Goal: Use online tool/utility

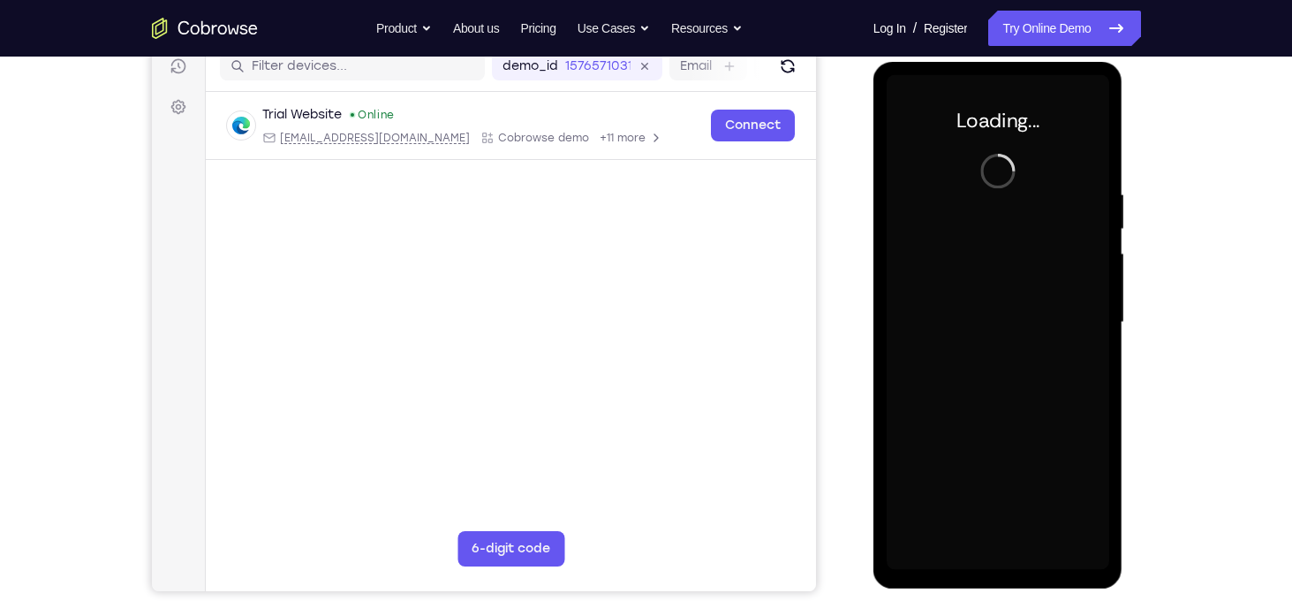
scroll to position [229, 0]
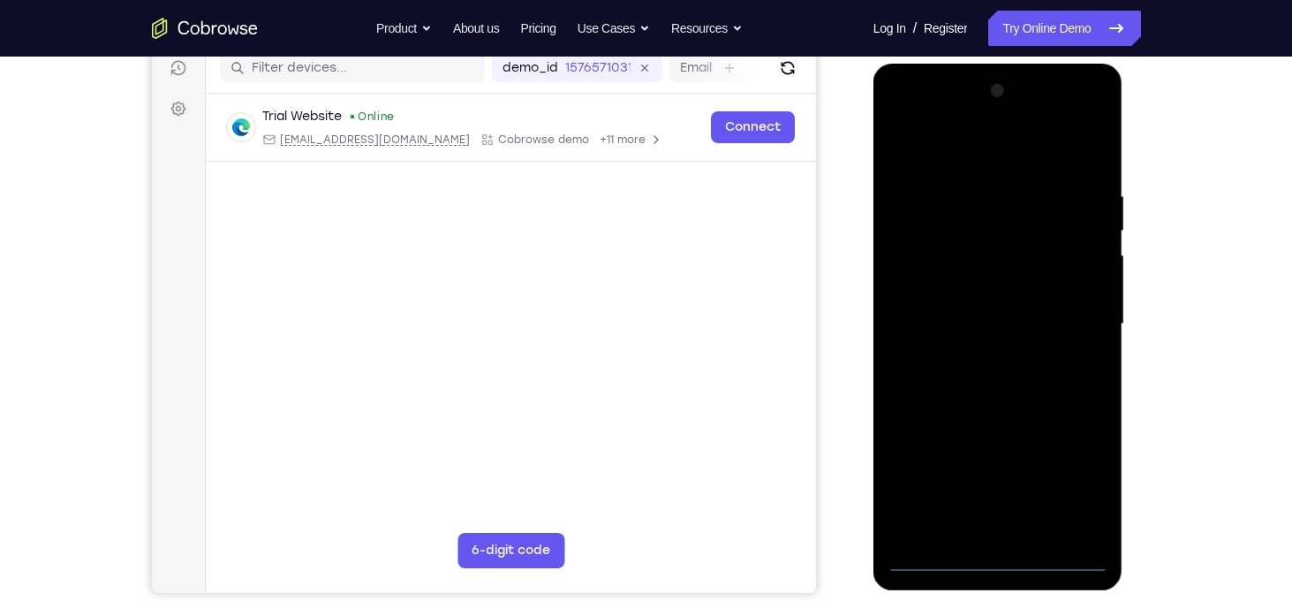
click at [998, 560] on div at bounding box center [998, 324] width 223 height 495
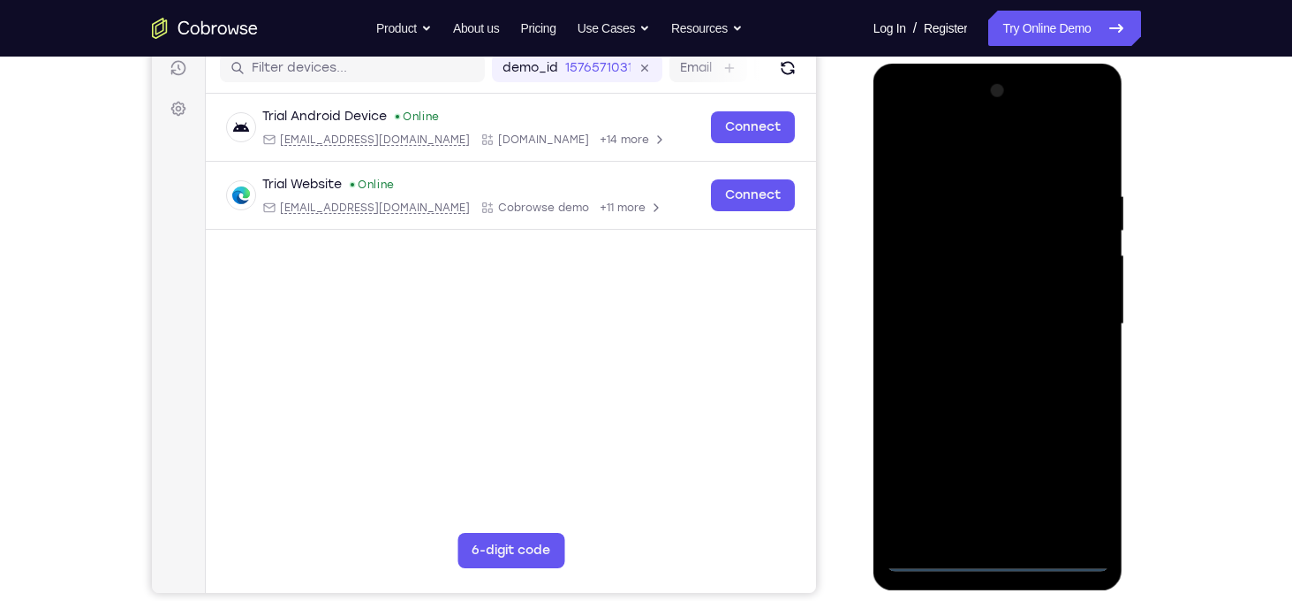
click at [1076, 475] on div at bounding box center [998, 324] width 223 height 495
click at [900, 150] on div at bounding box center [998, 324] width 223 height 495
click at [1071, 313] on div at bounding box center [998, 324] width 223 height 495
click at [992, 354] on div at bounding box center [998, 324] width 223 height 495
click at [980, 359] on div at bounding box center [998, 324] width 223 height 495
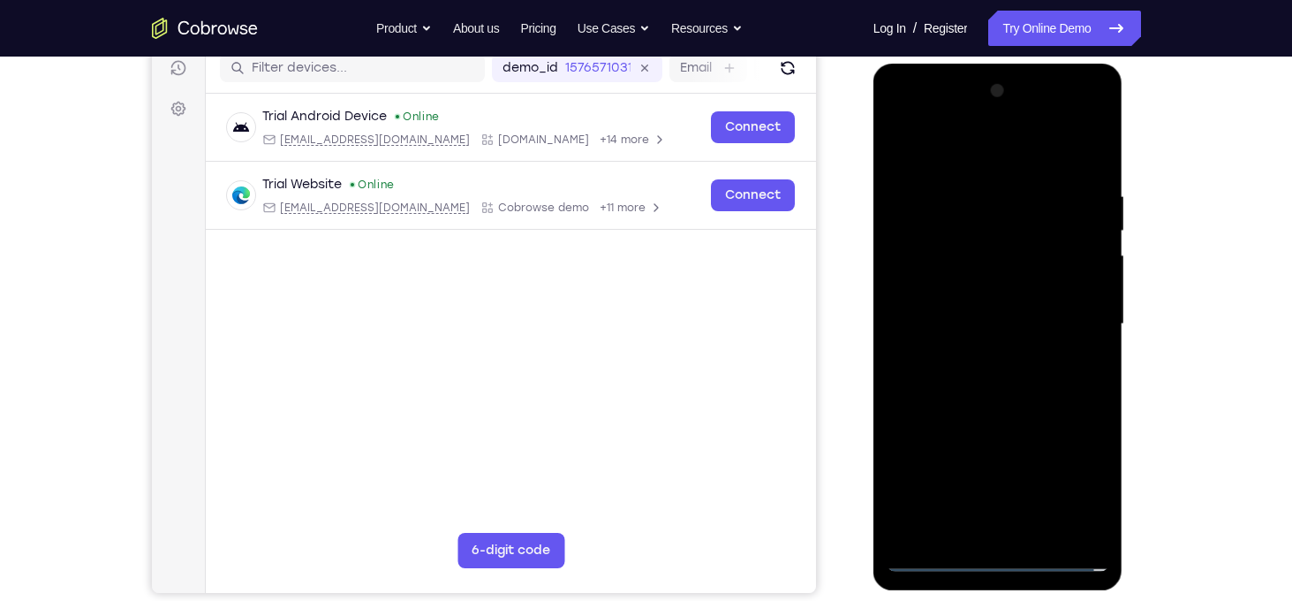
click at [1008, 307] on div at bounding box center [998, 324] width 223 height 495
click at [976, 292] on div at bounding box center [998, 324] width 223 height 495
click at [1085, 297] on div at bounding box center [998, 324] width 223 height 495
click at [1046, 329] on div at bounding box center [998, 324] width 223 height 495
click at [994, 378] on div at bounding box center [998, 324] width 223 height 495
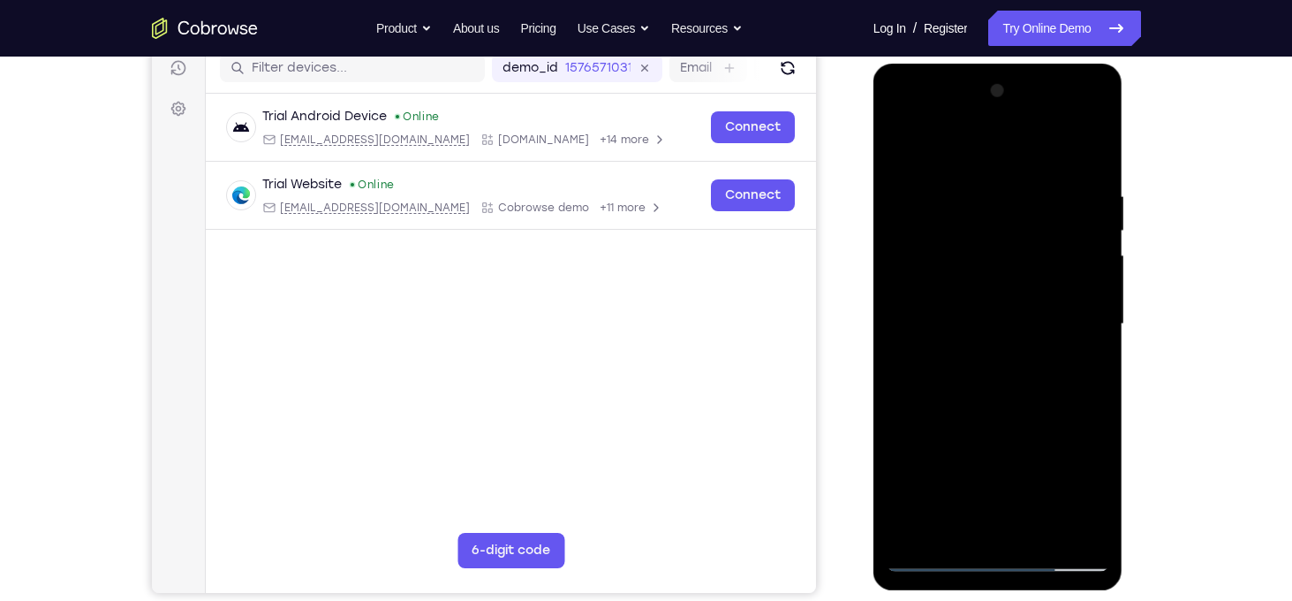
click at [1010, 391] on div at bounding box center [998, 324] width 223 height 495
click at [1046, 534] on div at bounding box center [998, 324] width 223 height 495
click at [1008, 415] on div at bounding box center [998, 324] width 223 height 495
click at [899, 142] on div at bounding box center [998, 324] width 223 height 495
click at [1025, 194] on div at bounding box center [998, 324] width 223 height 495
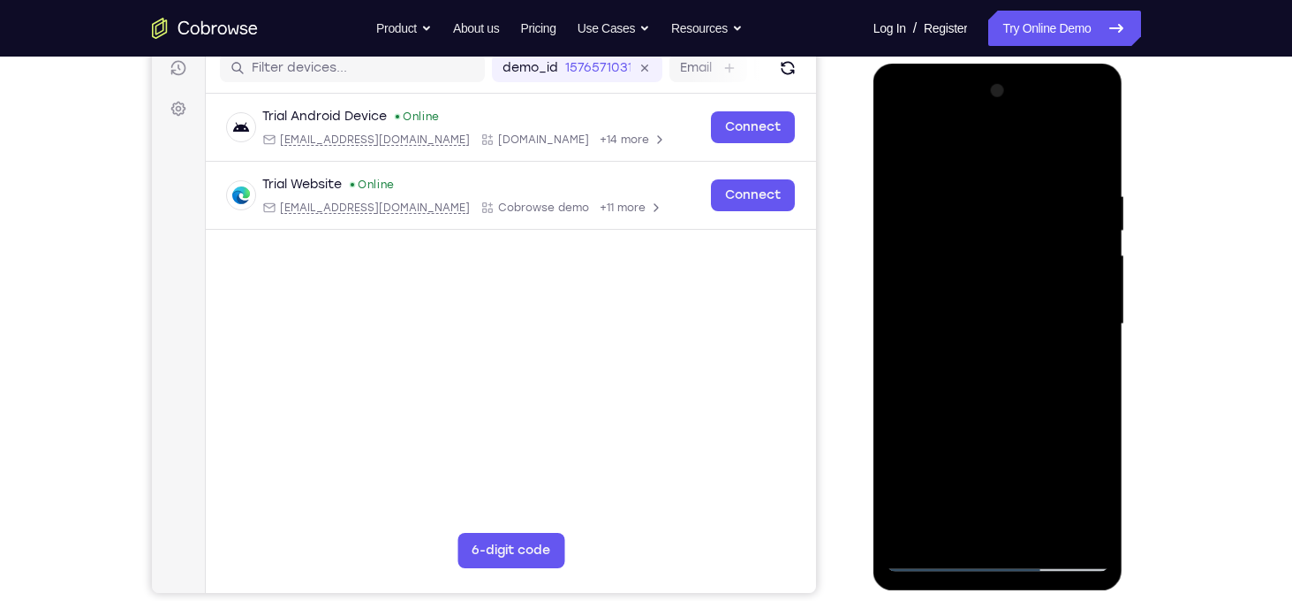
click at [1094, 524] on div at bounding box center [998, 324] width 223 height 495
click at [1092, 392] on div at bounding box center [998, 324] width 223 height 495
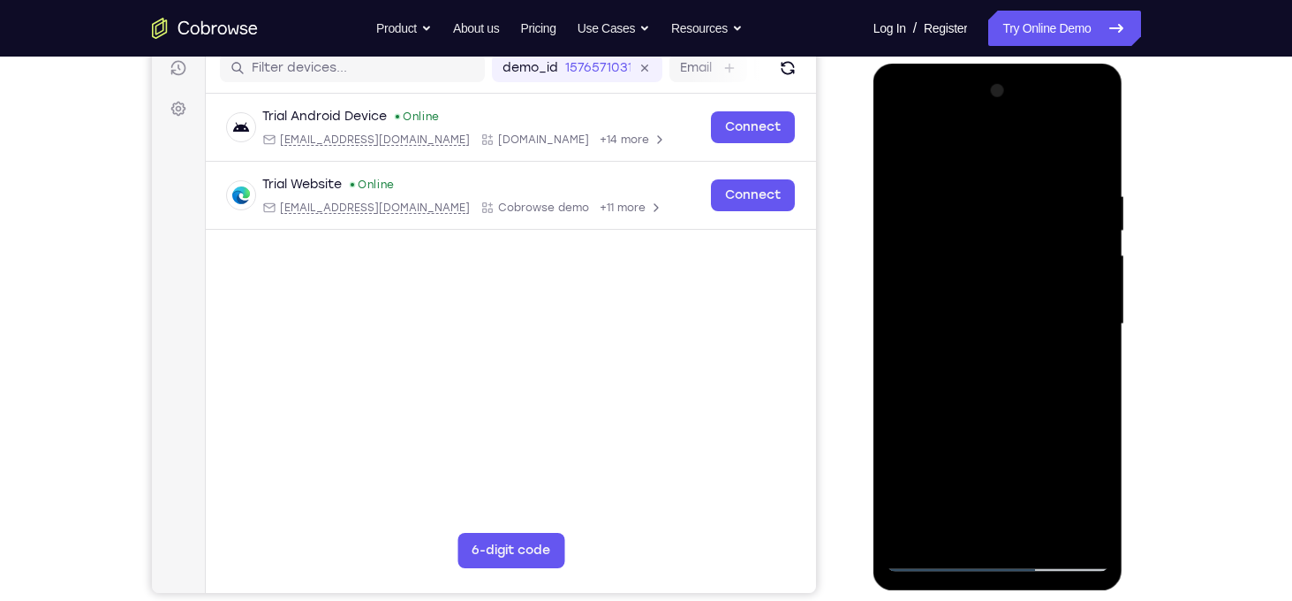
click at [1092, 392] on div at bounding box center [998, 324] width 223 height 495
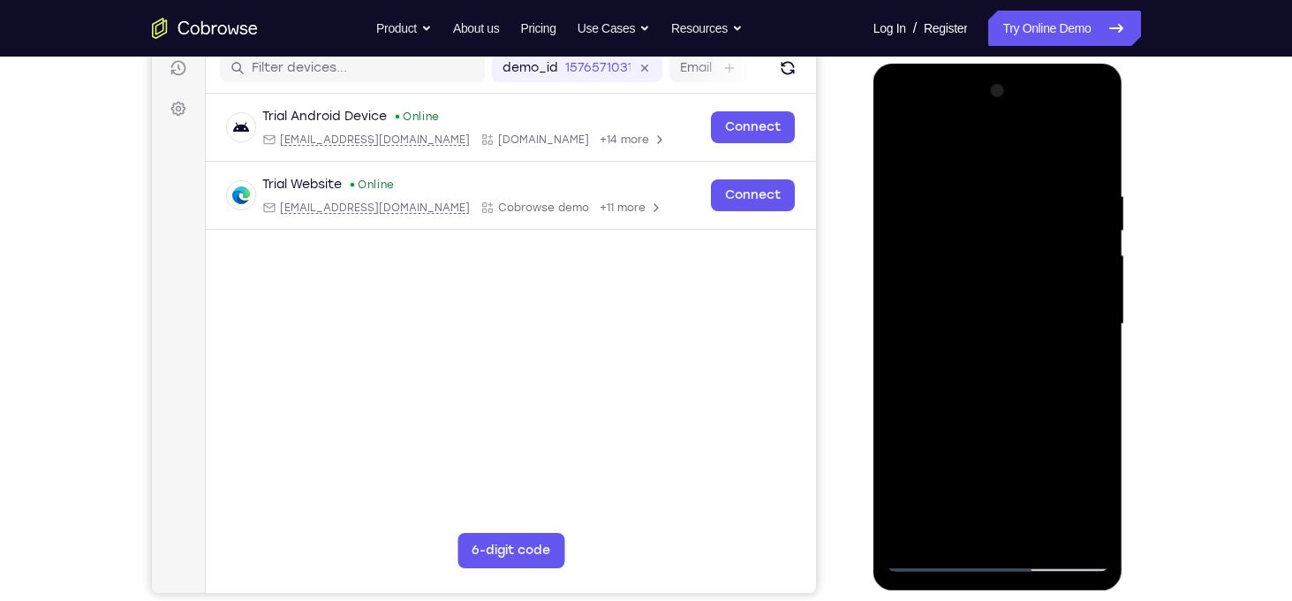
click at [1092, 392] on div at bounding box center [998, 324] width 223 height 495
click at [895, 365] on div at bounding box center [998, 324] width 223 height 495
click at [1094, 310] on div at bounding box center [998, 324] width 223 height 495
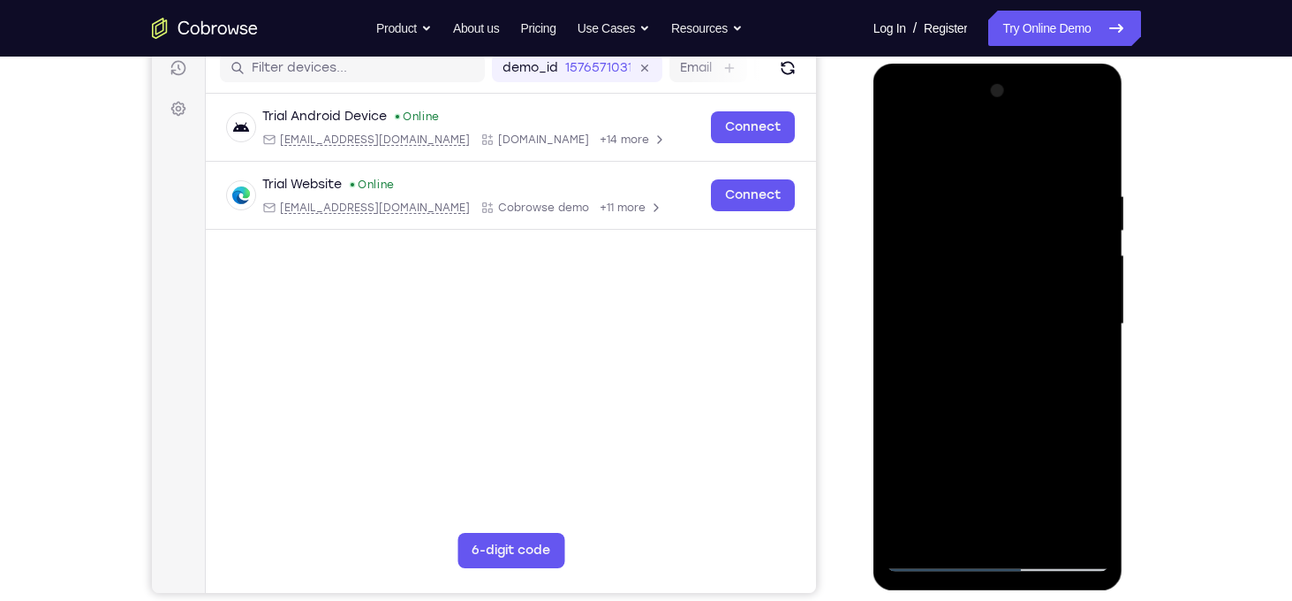
click at [1094, 310] on div at bounding box center [998, 324] width 223 height 495
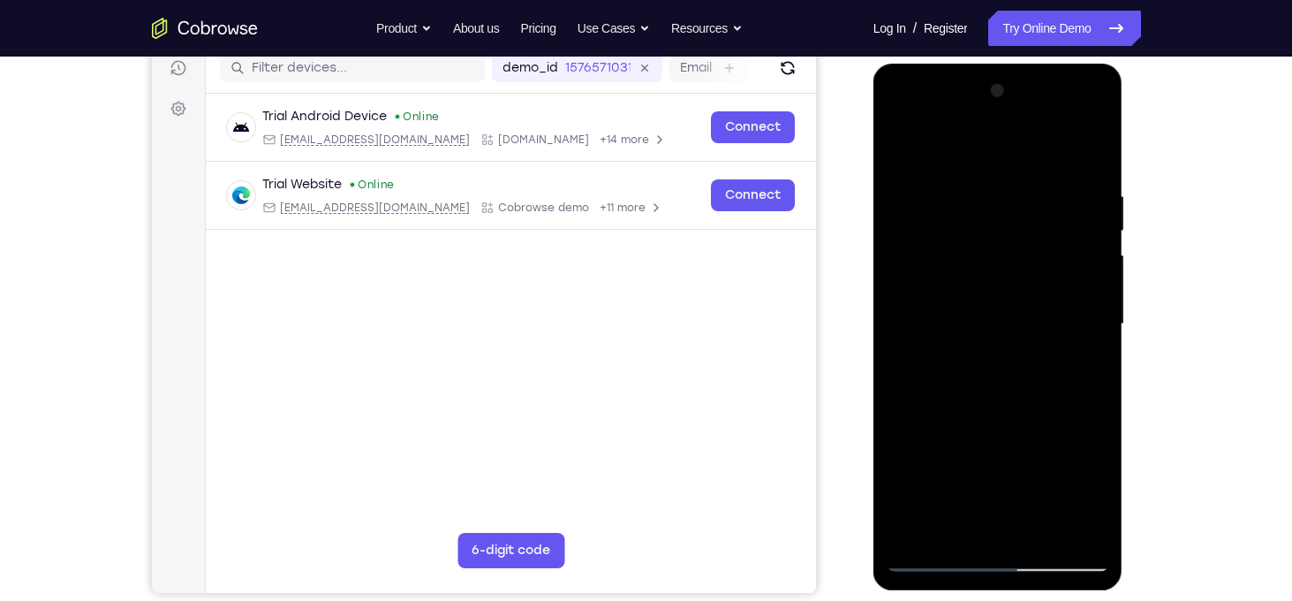
click at [1094, 310] on div at bounding box center [998, 324] width 223 height 495
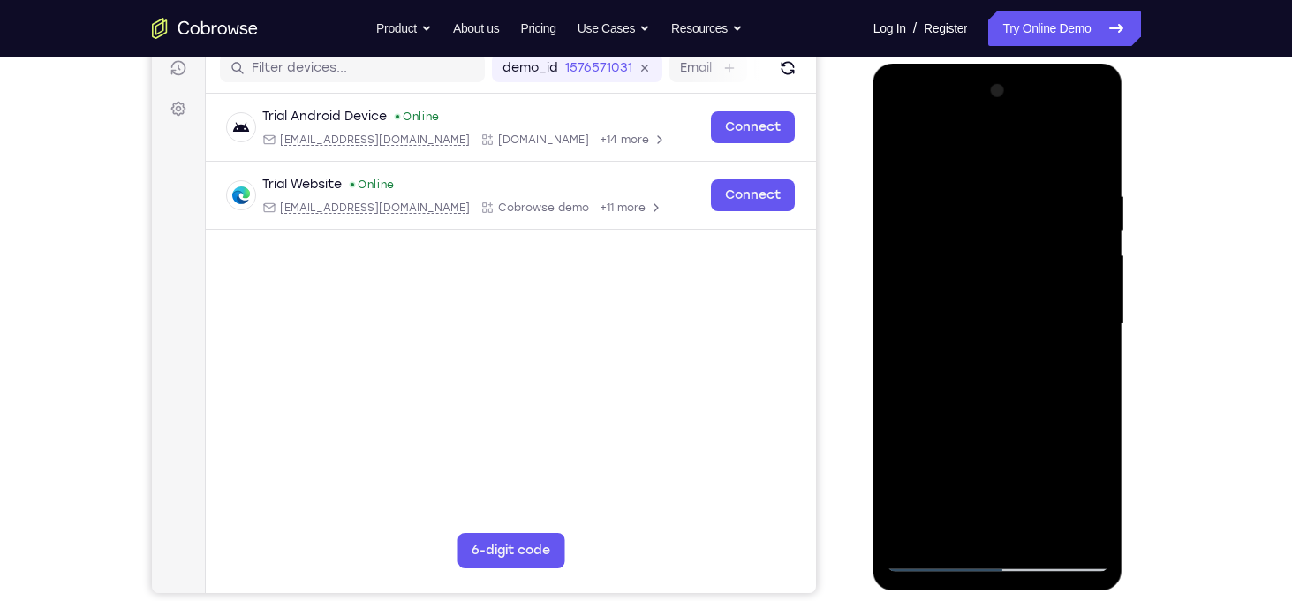
click at [1091, 277] on div at bounding box center [998, 324] width 223 height 495
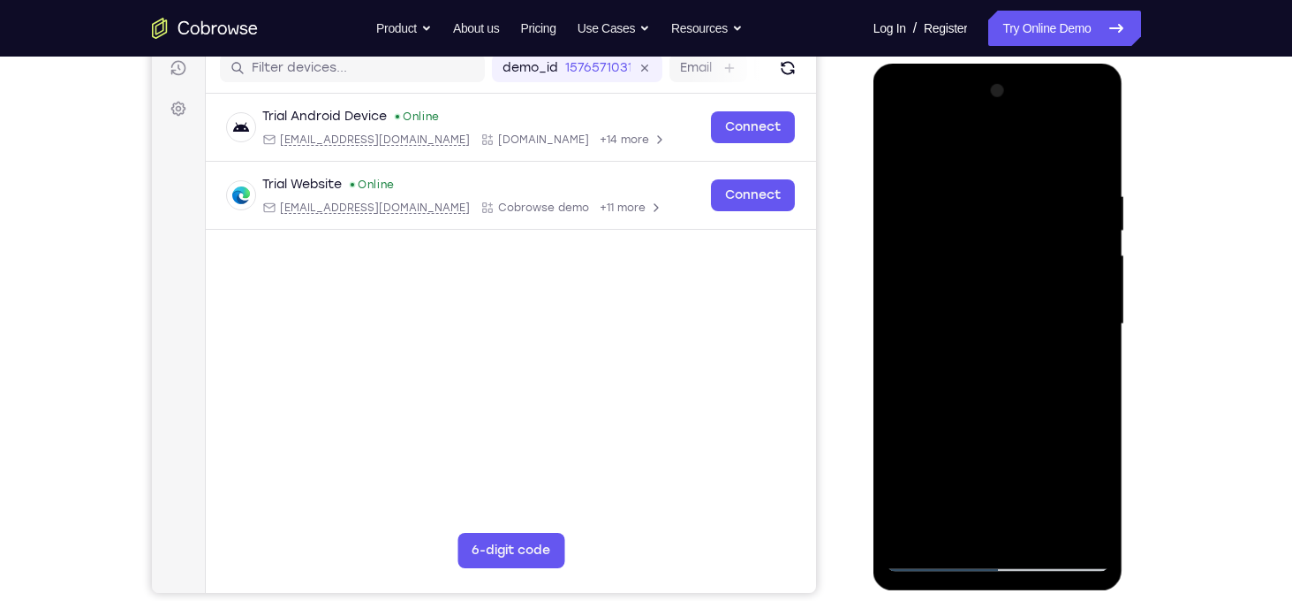
click at [1091, 277] on div at bounding box center [998, 324] width 223 height 495
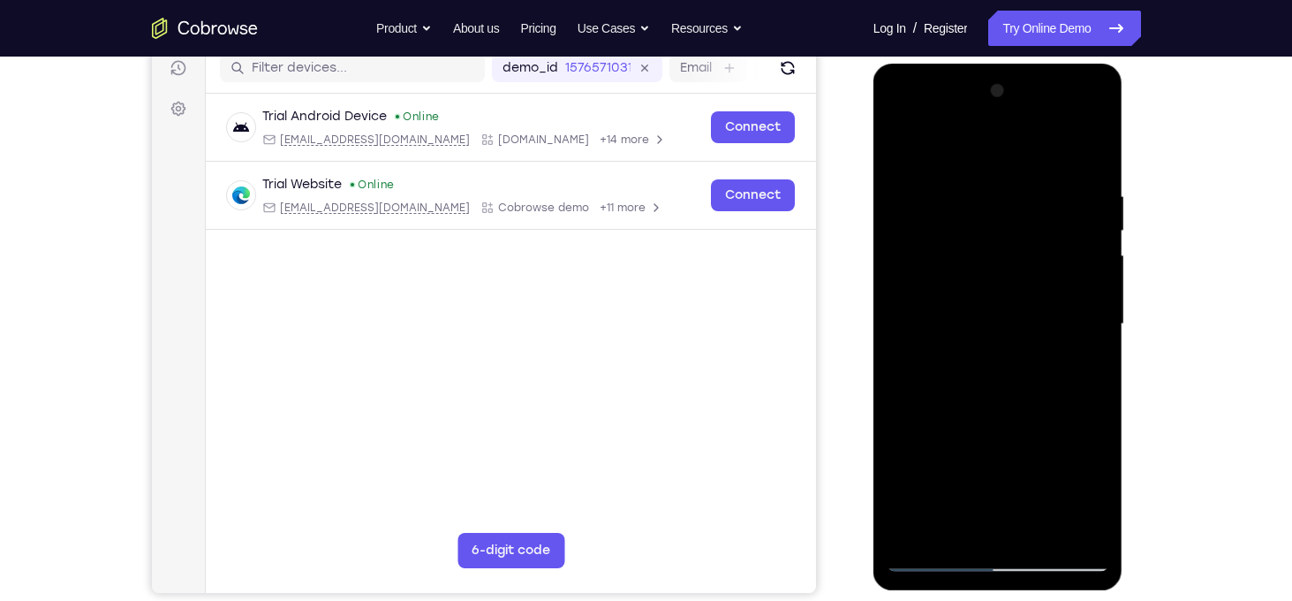
click at [911, 299] on div at bounding box center [998, 324] width 223 height 495
click at [1100, 393] on div at bounding box center [998, 324] width 223 height 495
click at [1084, 351] on div at bounding box center [998, 324] width 223 height 495
click at [1099, 307] on div at bounding box center [998, 324] width 223 height 495
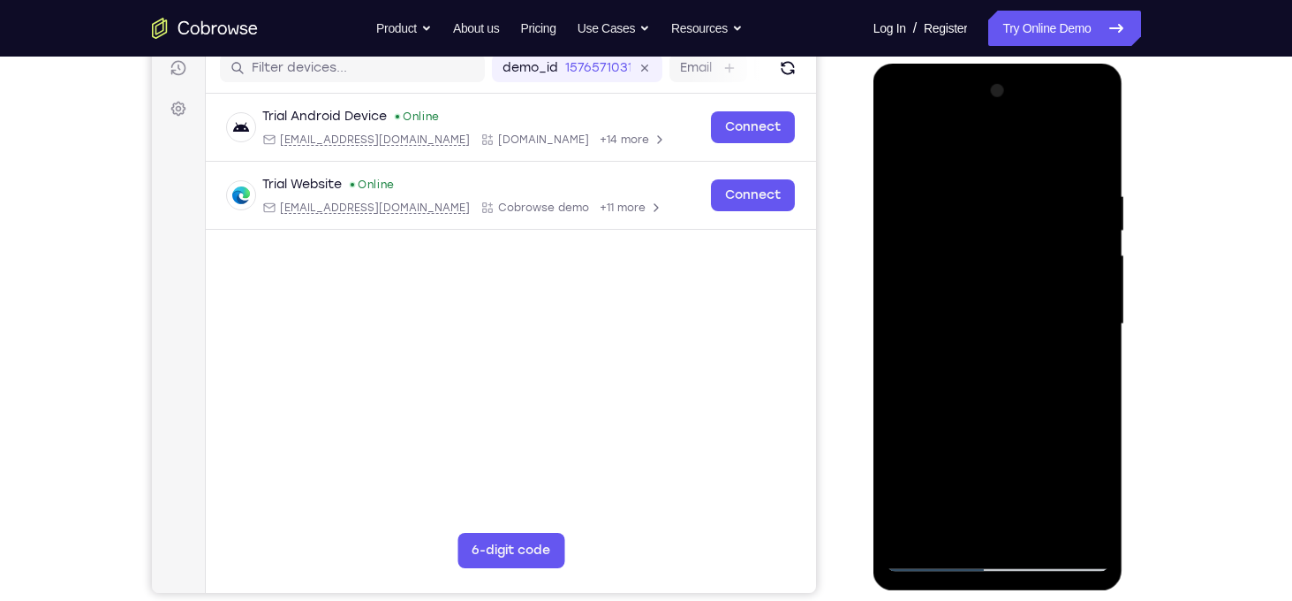
click at [1099, 307] on div at bounding box center [998, 324] width 223 height 495
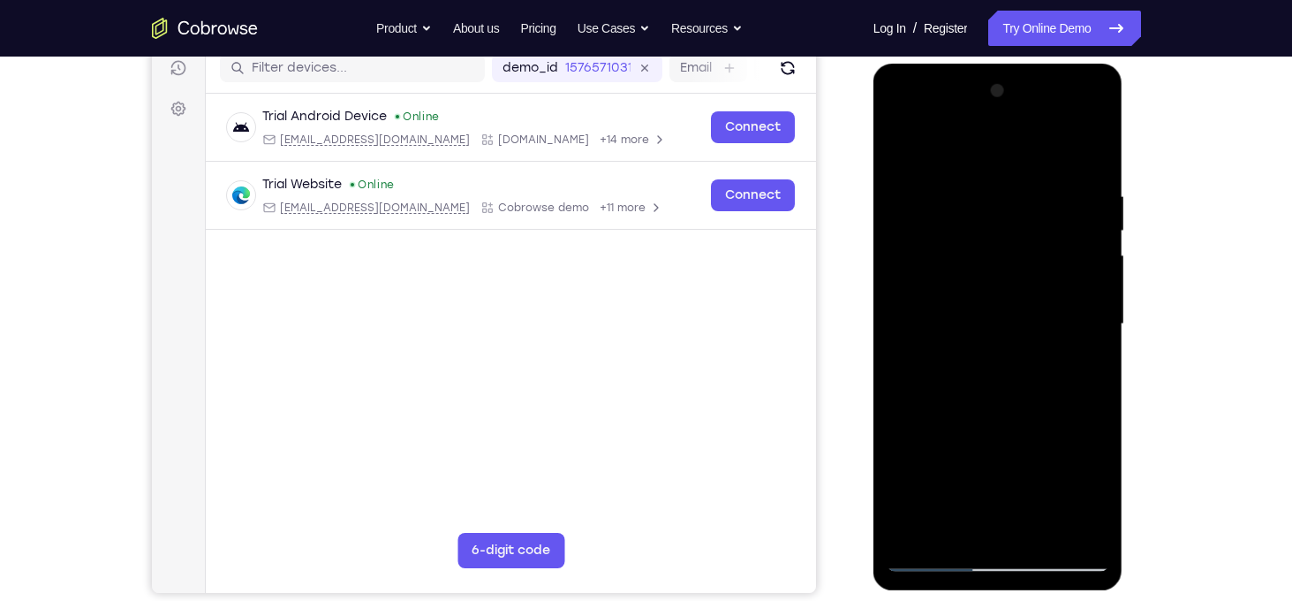
click at [1099, 307] on div at bounding box center [998, 324] width 223 height 495
click at [1090, 314] on div at bounding box center [998, 324] width 223 height 495
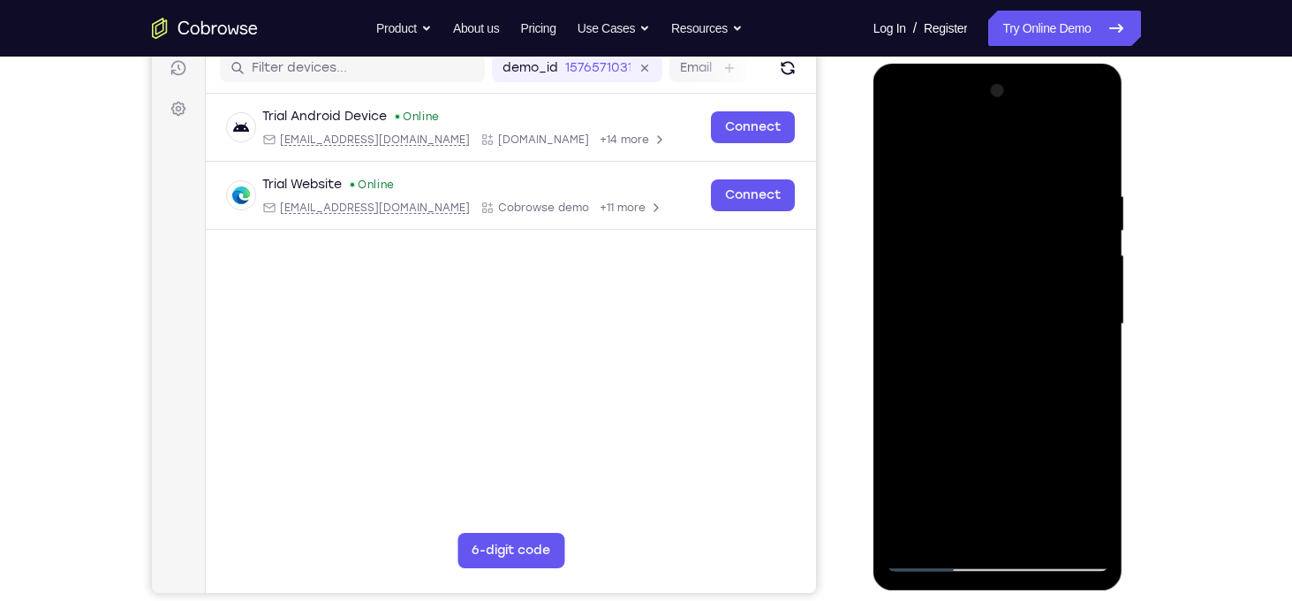
click at [1090, 314] on div at bounding box center [998, 324] width 223 height 495
drag, startPoint x: 896, startPoint y: 357, endPoint x: 1308, endPoint y: 373, distance: 411.8
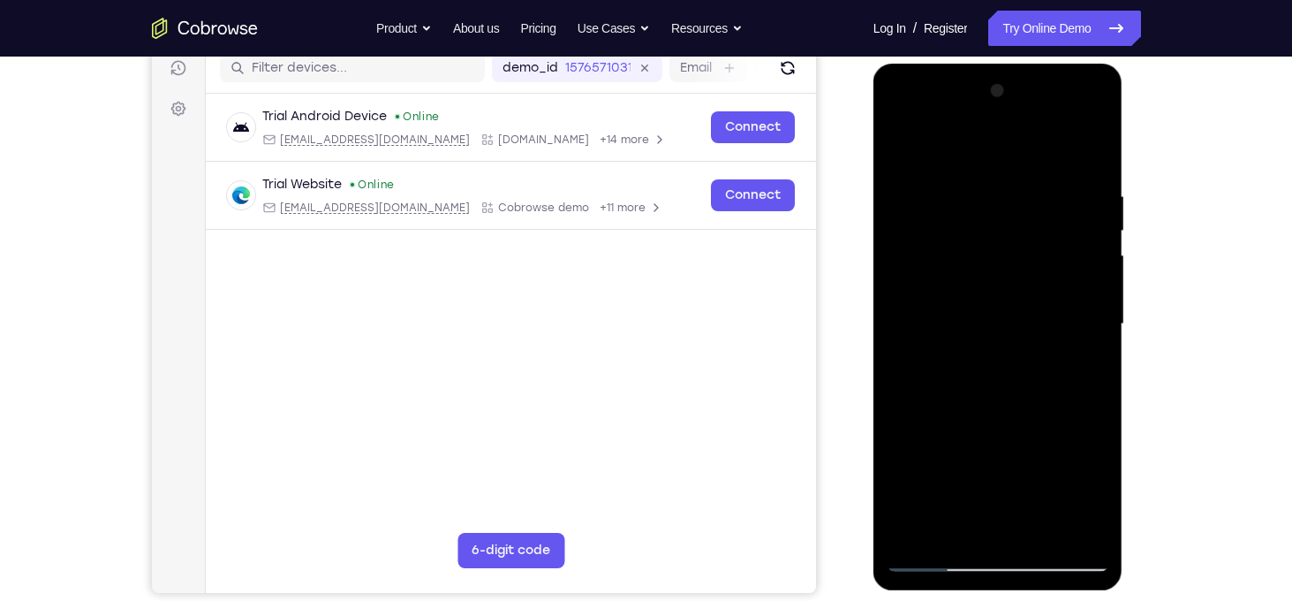
click at [1125, 373] on html "Online web based iOS Simulators and Android Emulators. Run iPhone, iPad, Mobile…" at bounding box center [999, 329] width 252 height 530
click at [907, 298] on div at bounding box center [998, 324] width 223 height 495
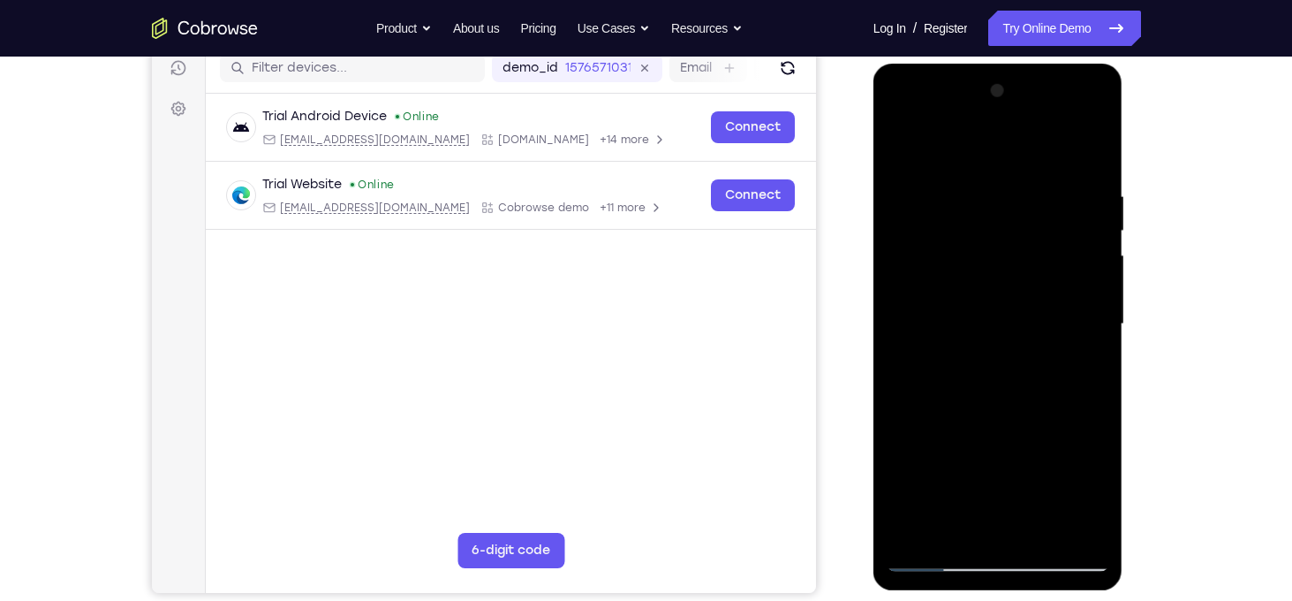
click at [907, 298] on div at bounding box center [998, 324] width 223 height 495
click at [897, 300] on div at bounding box center [998, 324] width 223 height 495
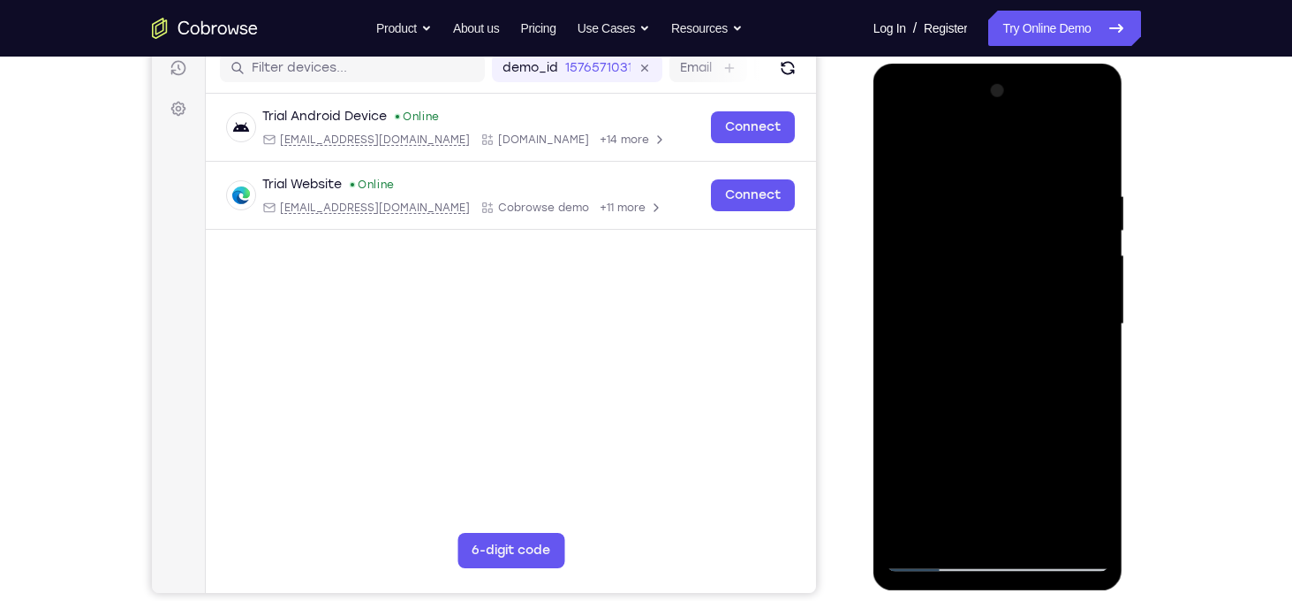
click at [895, 293] on div at bounding box center [998, 324] width 223 height 495
click at [1084, 343] on div at bounding box center [998, 324] width 223 height 495
click at [1099, 355] on div at bounding box center [998, 324] width 223 height 495
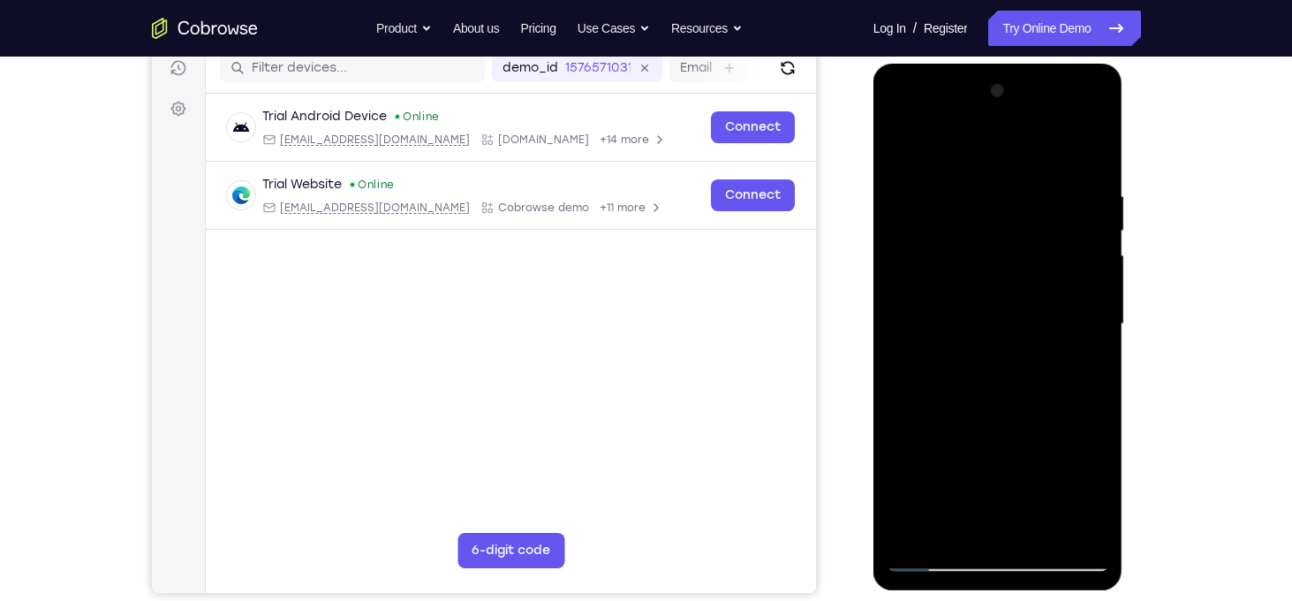
click at [1099, 355] on div at bounding box center [998, 324] width 223 height 495
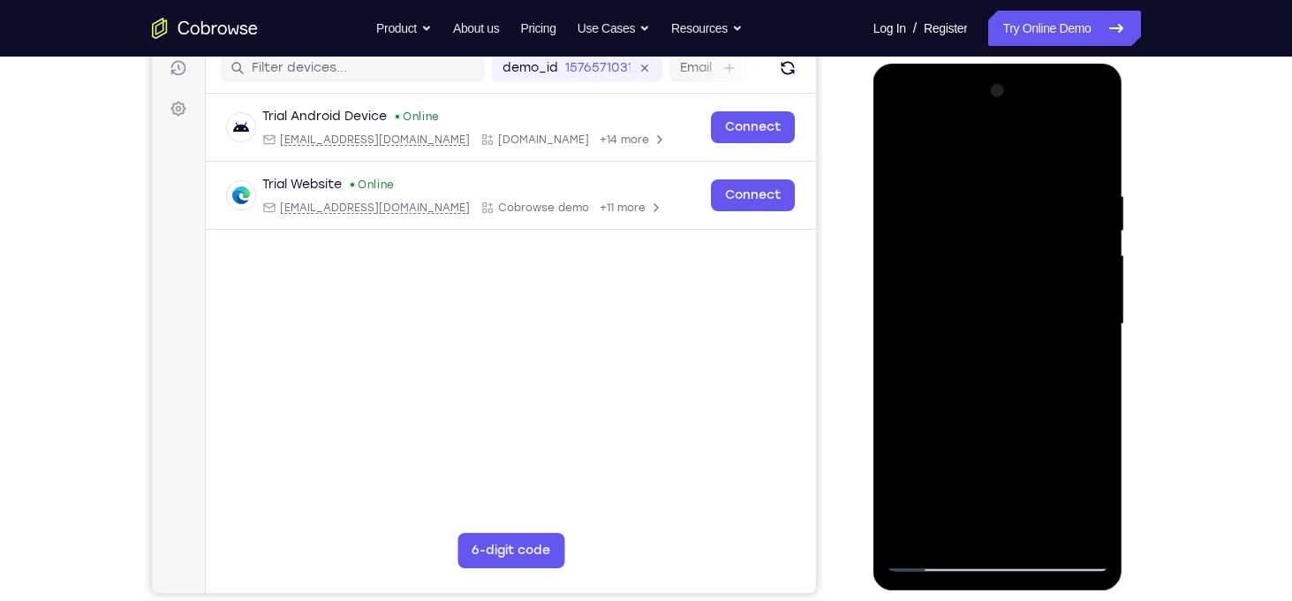
click at [1099, 355] on div at bounding box center [998, 324] width 223 height 495
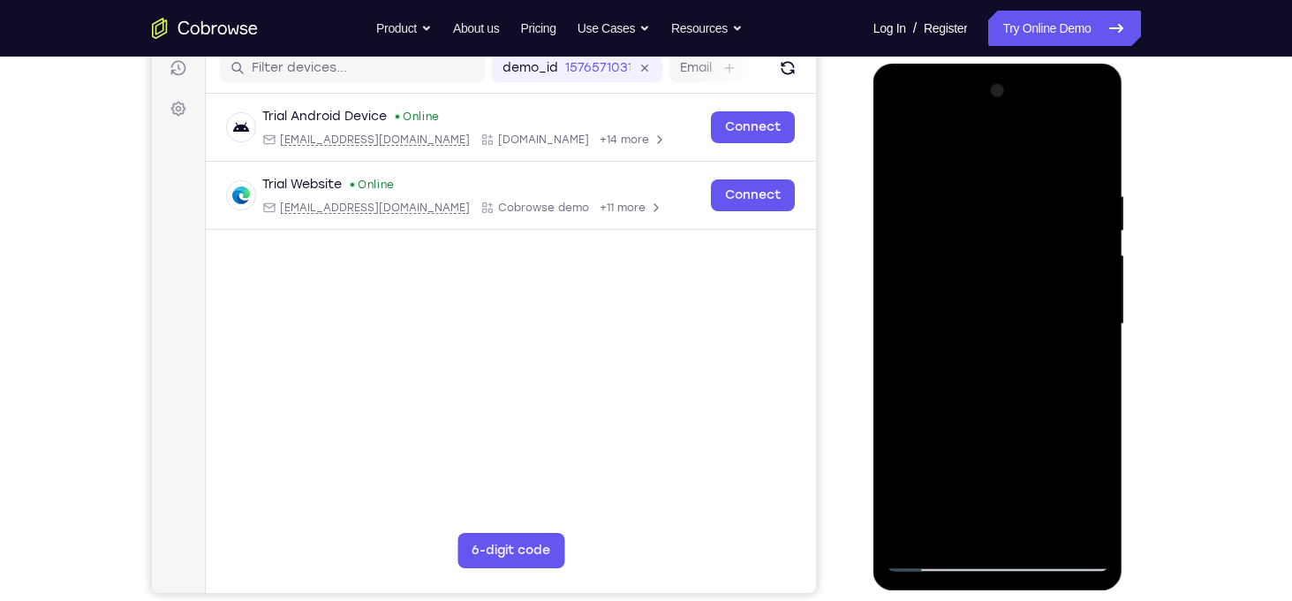
click at [1099, 355] on div at bounding box center [998, 324] width 223 height 495
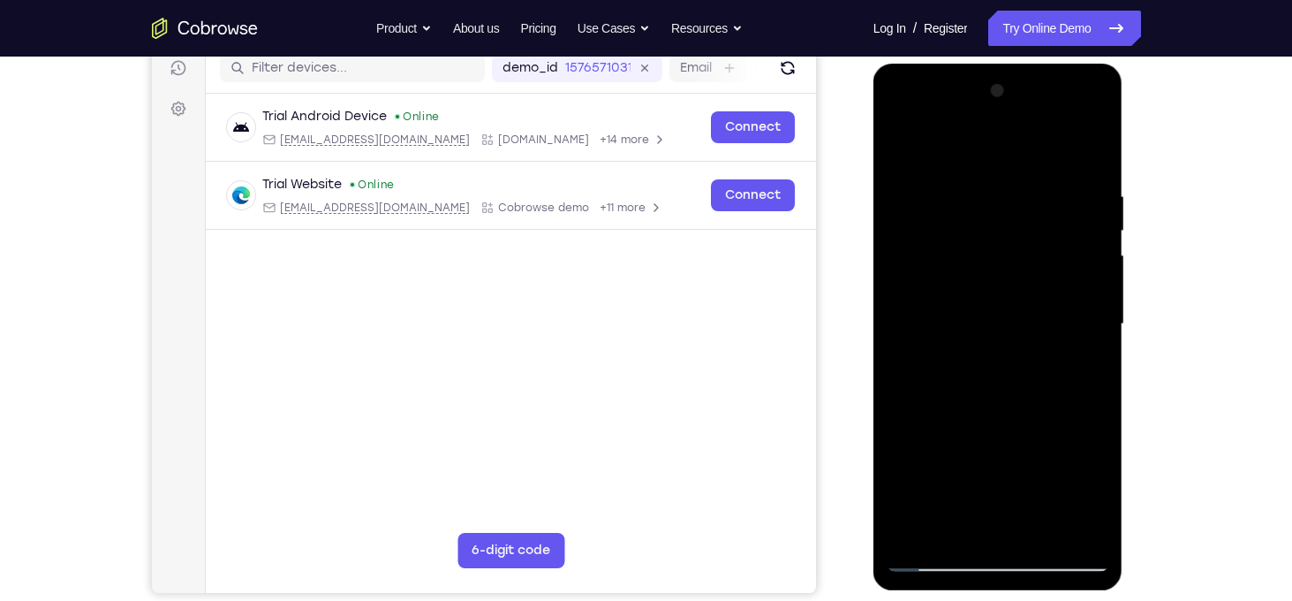
click at [1099, 355] on div at bounding box center [998, 324] width 223 height 495
click at [907, 350] on div at bounding box center [998, 324] width 223 height 495
click at [1091, 255] on div at bounding box center [998, 324] width 223 height 495
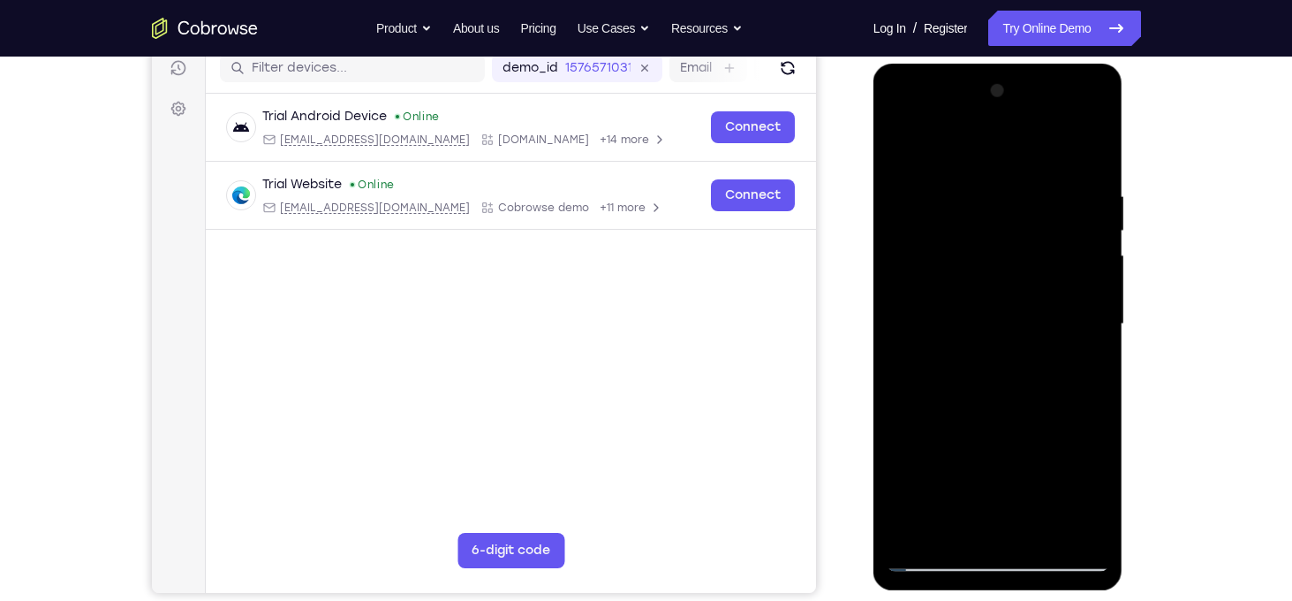
click at [1091, 255] on div at bounding box center [998, 324] width 223 height 495
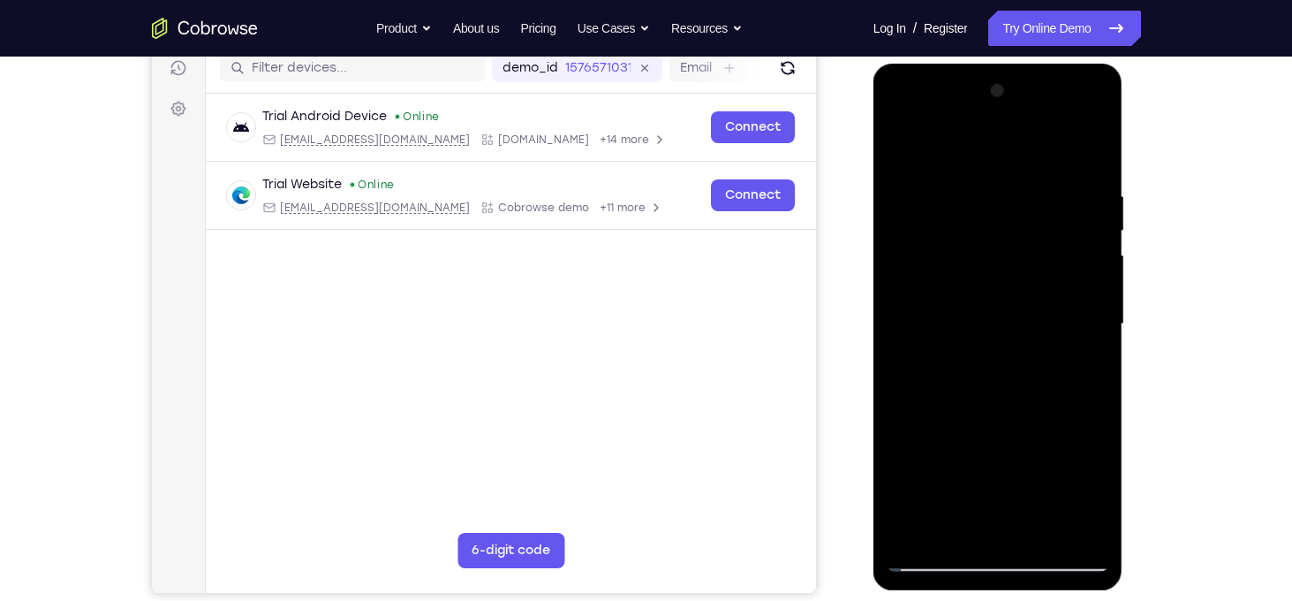
click at [1091, 255] on div at bounding box center [998, 324] width 223 height 495
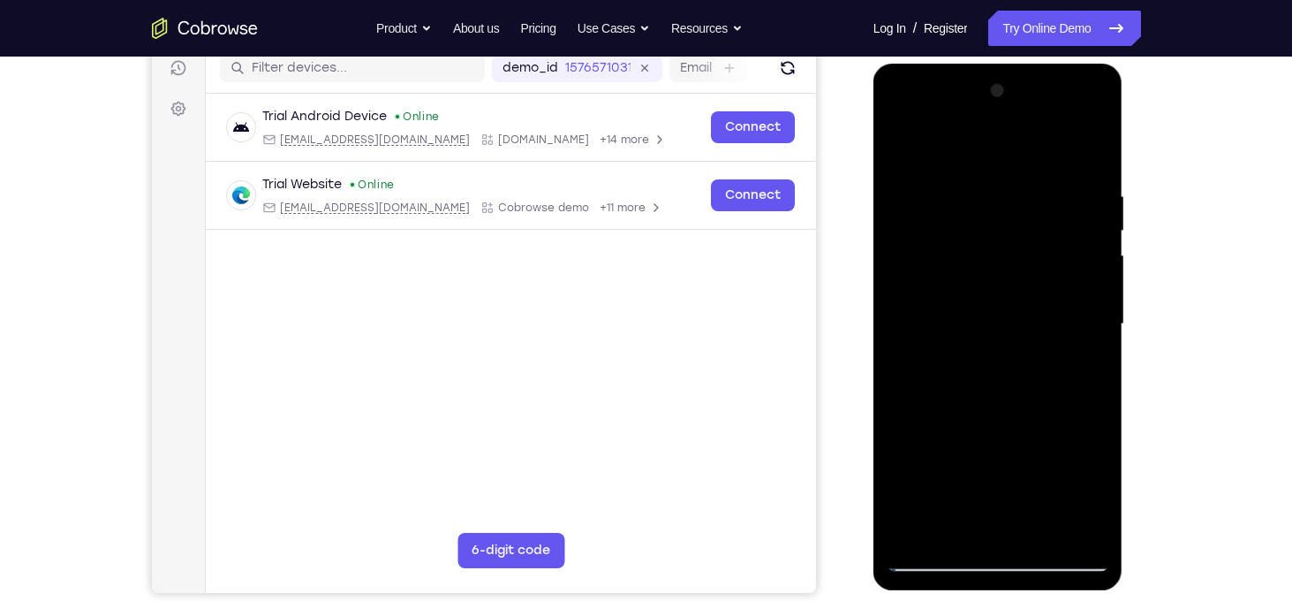
click at [1091, 255] on div at bounding box center [998, 324] width 223 height 495
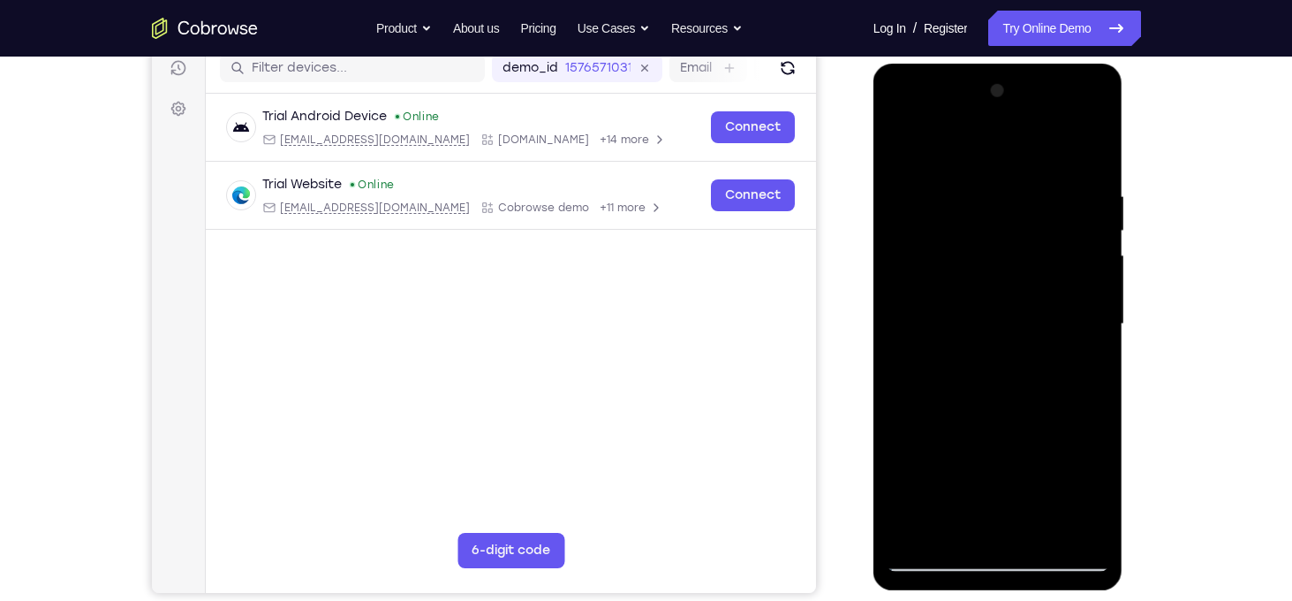
click at [1091, 255] on div at bounding box center [998, 324] width 223 height 495
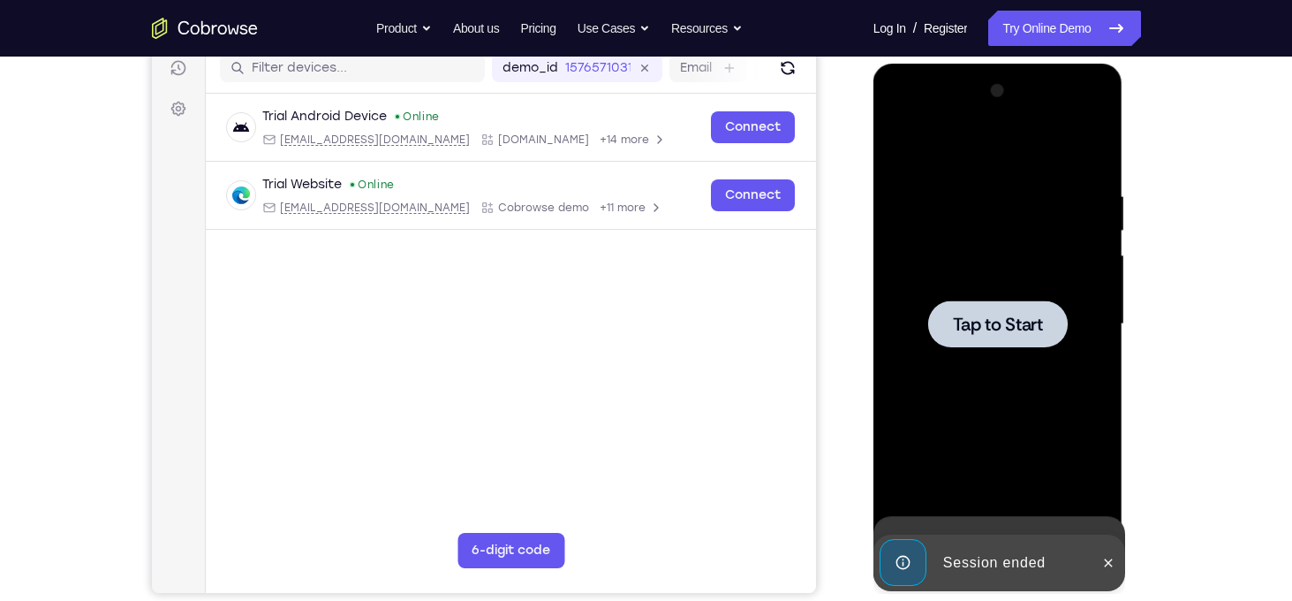
click at [1091, 255] on div at bounding box center [998, 324] width 223 height 495
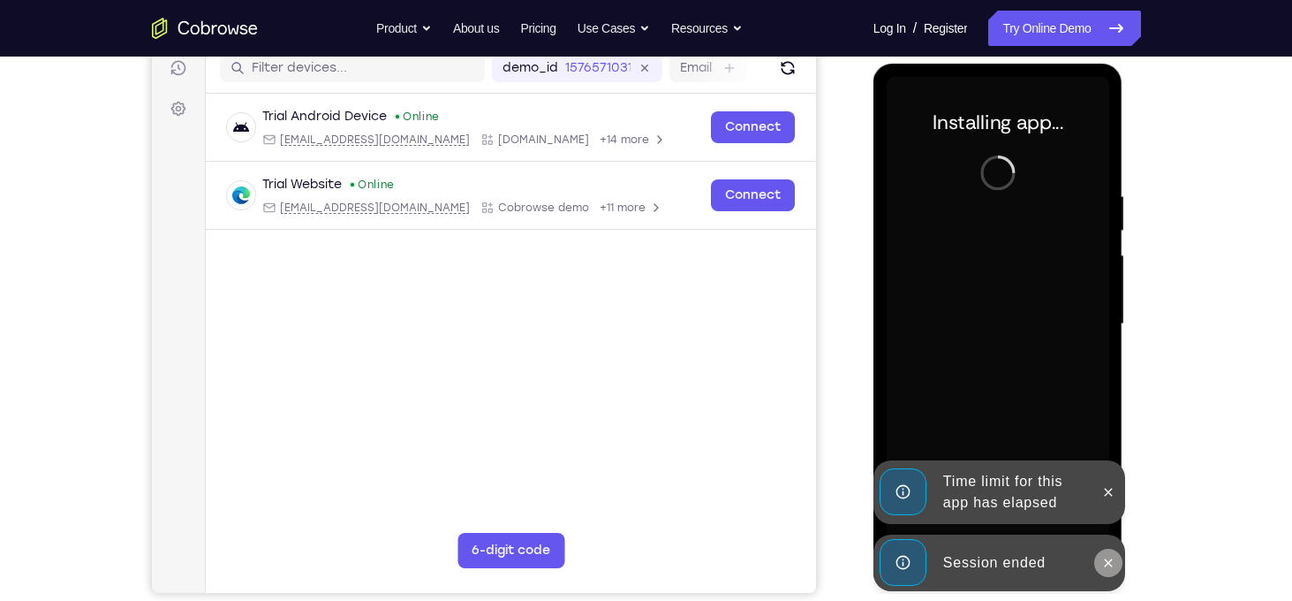
click at [1109, 552] on button at bounding box center [1108, 562] width 28 height 28
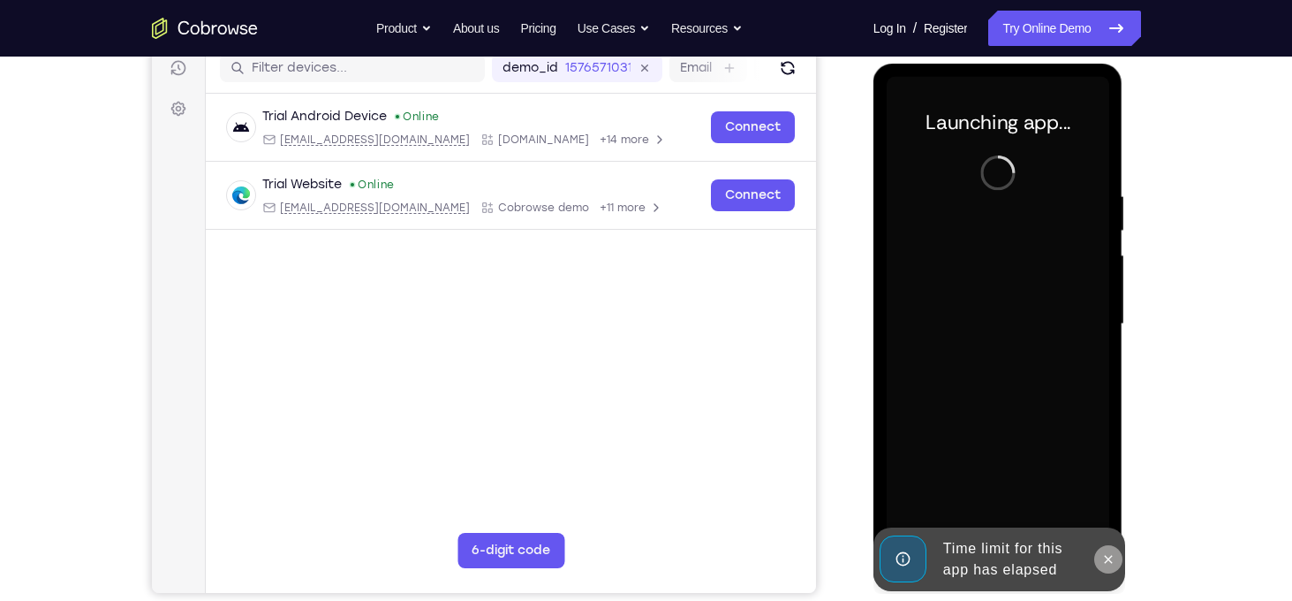
click at [1107, 552] on icon at bounding box center [1108, 559] width 14 height 14
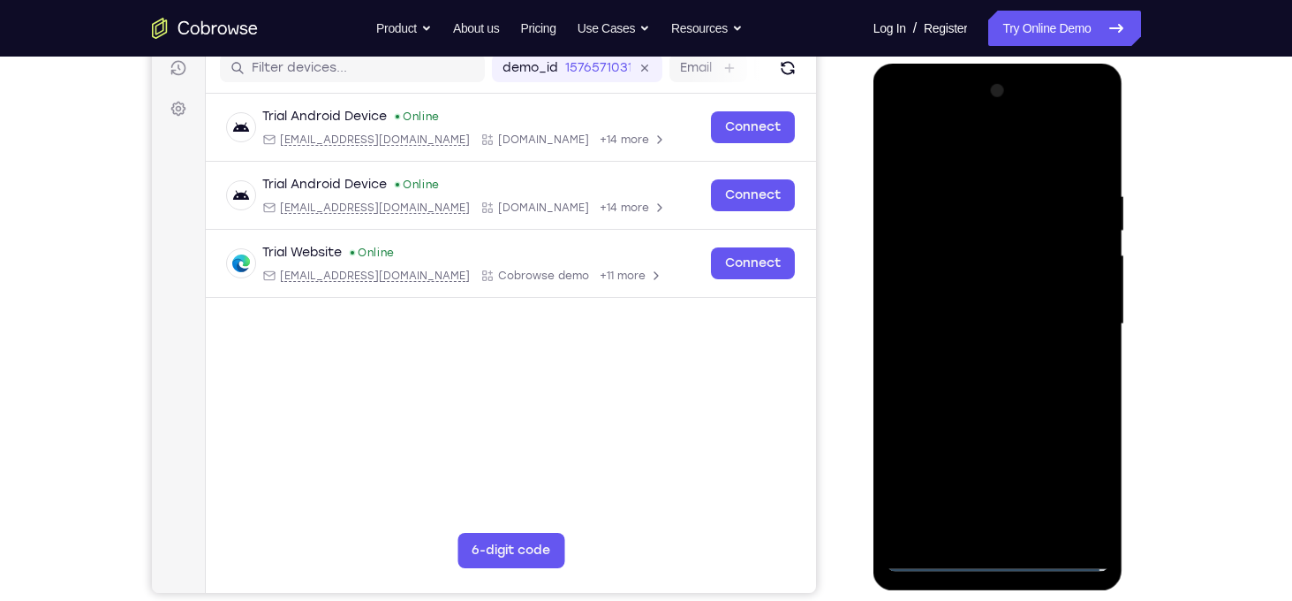
click at [990, 560] on div at bounding box center [998, 324] width 223 height 495
click at [1000, 560] on div at bounding box center [998, 324] width 223 height 495
click at [1077, 485] on div at bounding box center [998, 324] width 223 height 495
click at [924, 153] on div at bounding box center [998, 324] width 223 height 495
click at [1062, 314] on div at bounding box center [998, 324] width 223 height 495
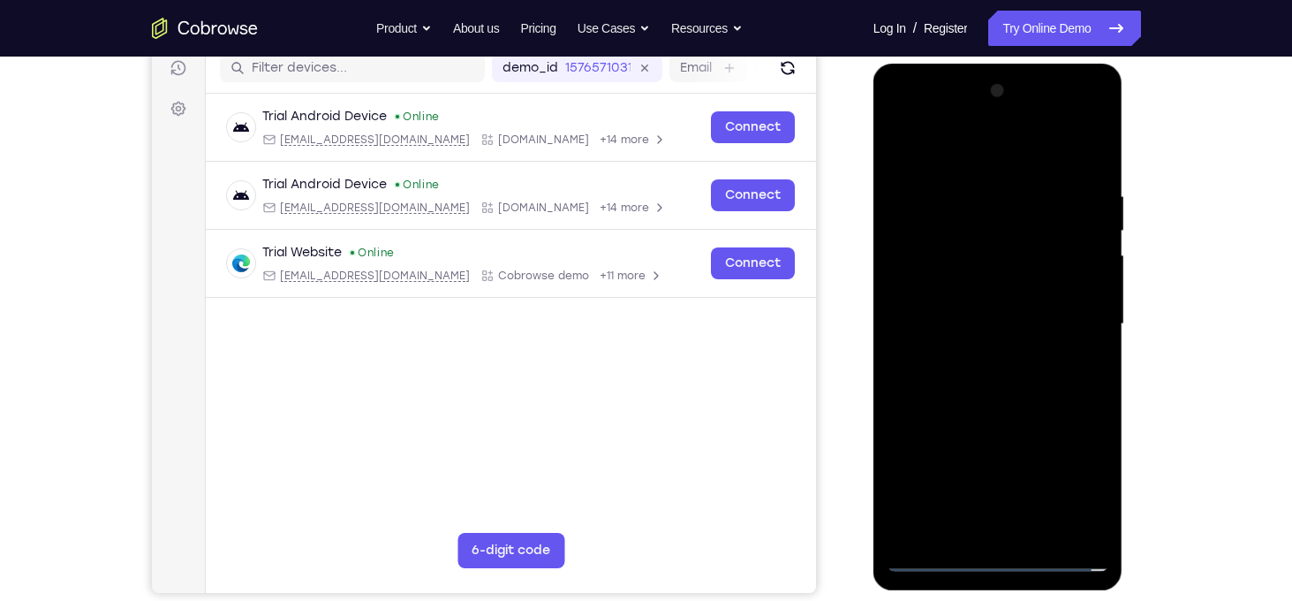
click at [981, 358] on div at bounding box center [998, 324] width 223 height 495
click at [982, 320] on div at bounding box center [998, 324] width 223 height 495
click at [960, 291] on div at bounding box center [998, 324] width 223 height 495
click at [997, 319] on div at bounding box center [998, 324] width 223 height 495
click at [1032, 400] on div at bounding box center [998, 324] width 223 height 495
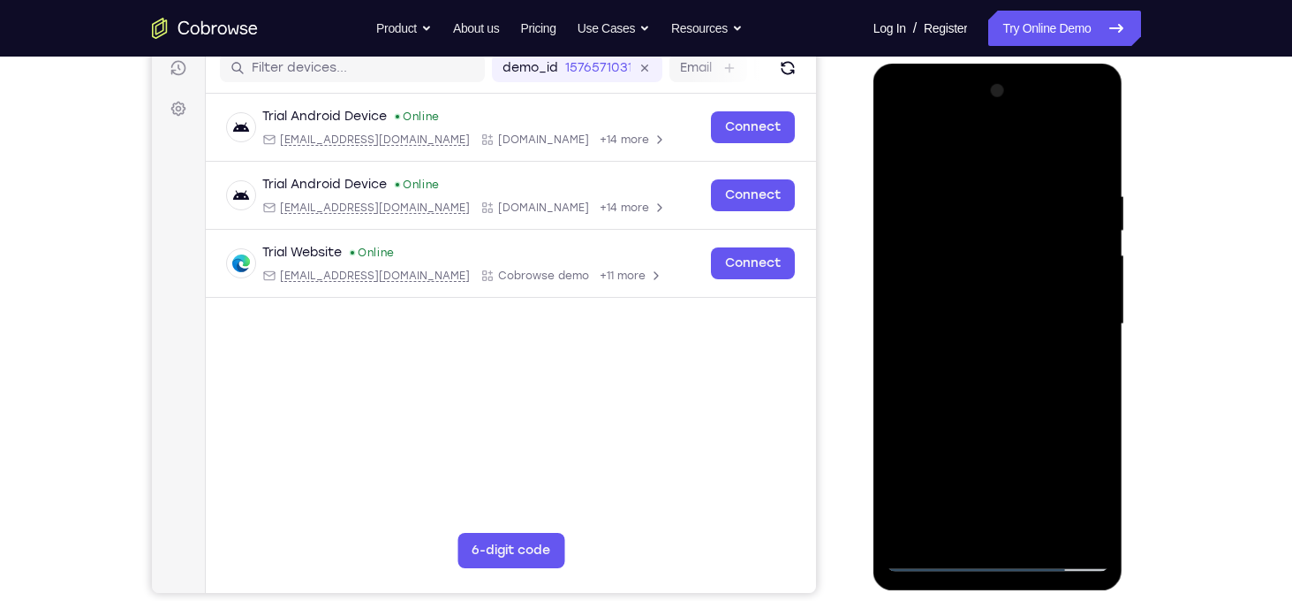
drag, startPoint x: 978, startPoint y: 164, endPoint x: 961, endPoint y: 48, distance: 117.9
click at [961, 64] on html "Online web based iOS Simulators and Android Emulators. Run iPhone, iPad, Mobile…" at bounding box center [999, 329] width 252 height 530
click at [990, 173] on div at bounding box center [998, 324] width 223 height 495
click at [1096, 265] on div at bounding box center [998, 324] width 223 height 495
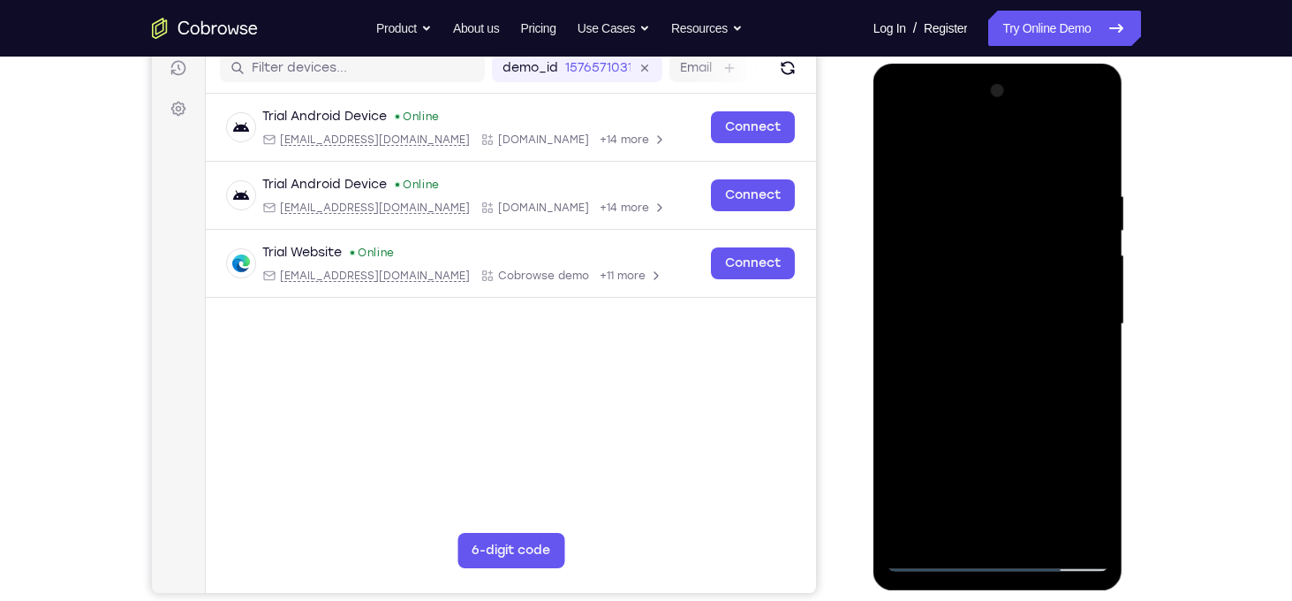
click at [1096, 265] on div at bounding box center [998, 324] width 223 height 495
drag, startPoint x: 933, startPoint y: 336, endPoint x: 1274, endPoint y: 336, distance: 340.9
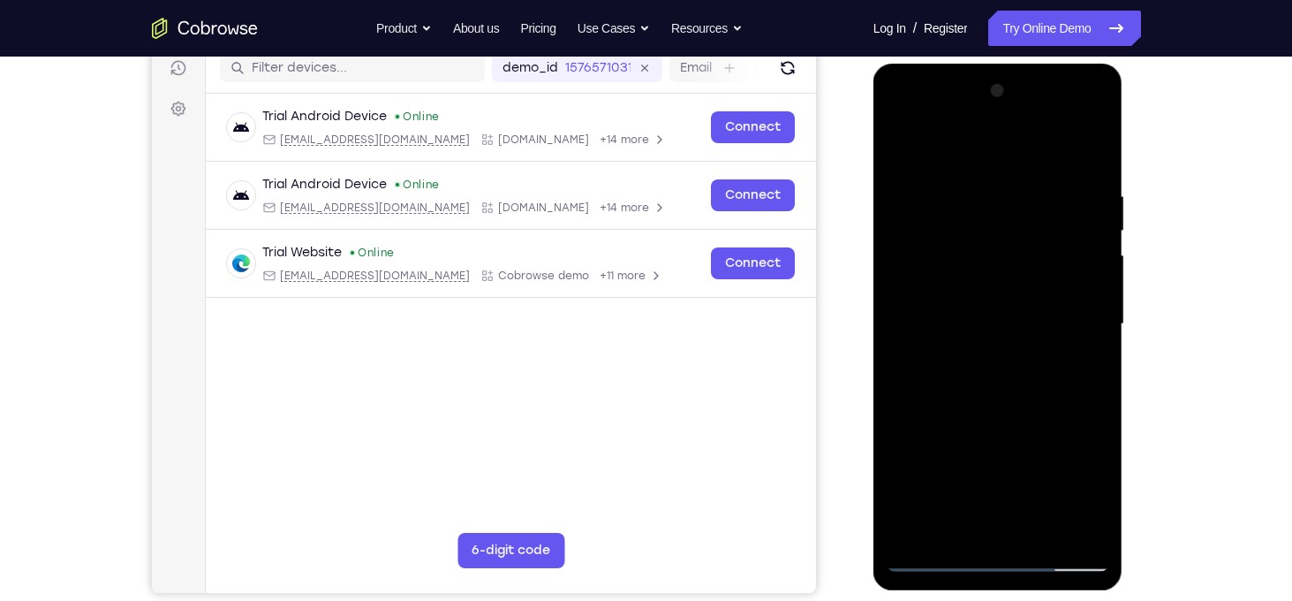
click at [1125, 336] on html "Online web based iOS Simulators and Android Emulators. Run iPhone, iPad, Mobile…" at bounding box center [999, 329] width 252 height 530
click at [1098, 286] on div at bounding box center [998, 324] width 223 height 495
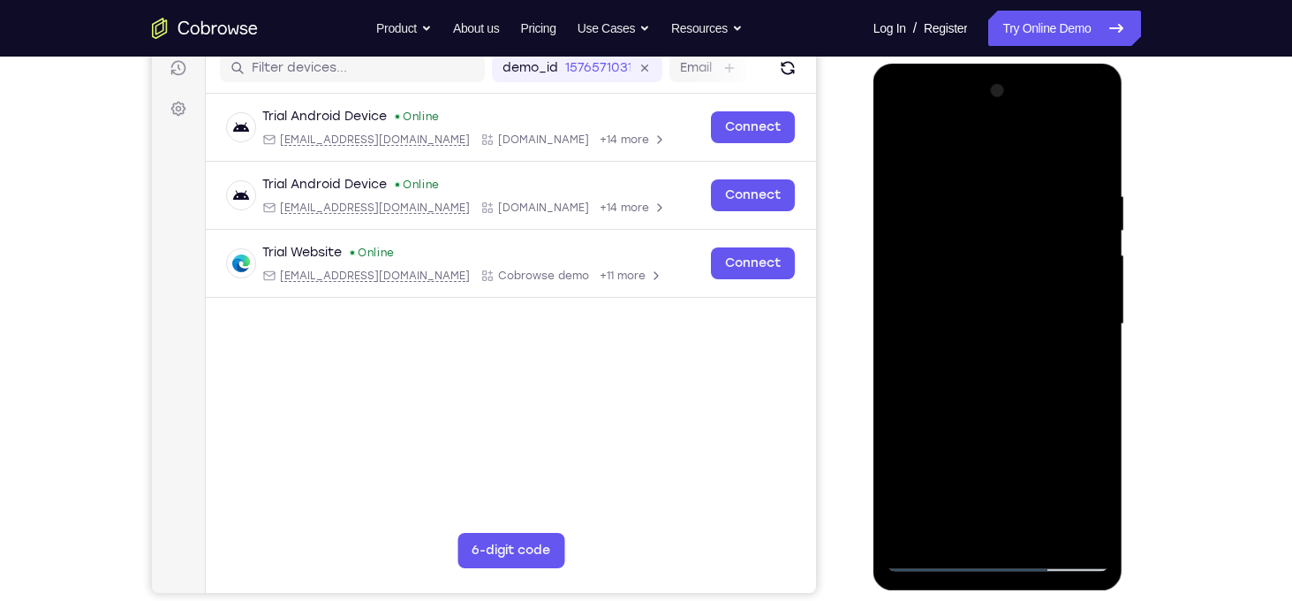
click at [1098, 286] on div at bounding box center [998, 324] width 223 height 495
drag, startPoint x: 919, startPoint y: 338, endPoint x: 1307, endPoint y: 323, distance: 388.0
click at [1125, 323] on html "Online web based iOS Simulators and Android Emulators. Run iPhone, iPad, Mobile…" at bounding box center [999, 329] width 252 height 530
click at [891, 360] on div at bounding box center [998, 324] width 223 height 495
click at [906, 360] on div at bounding box center [998, 324] width 223 height 495
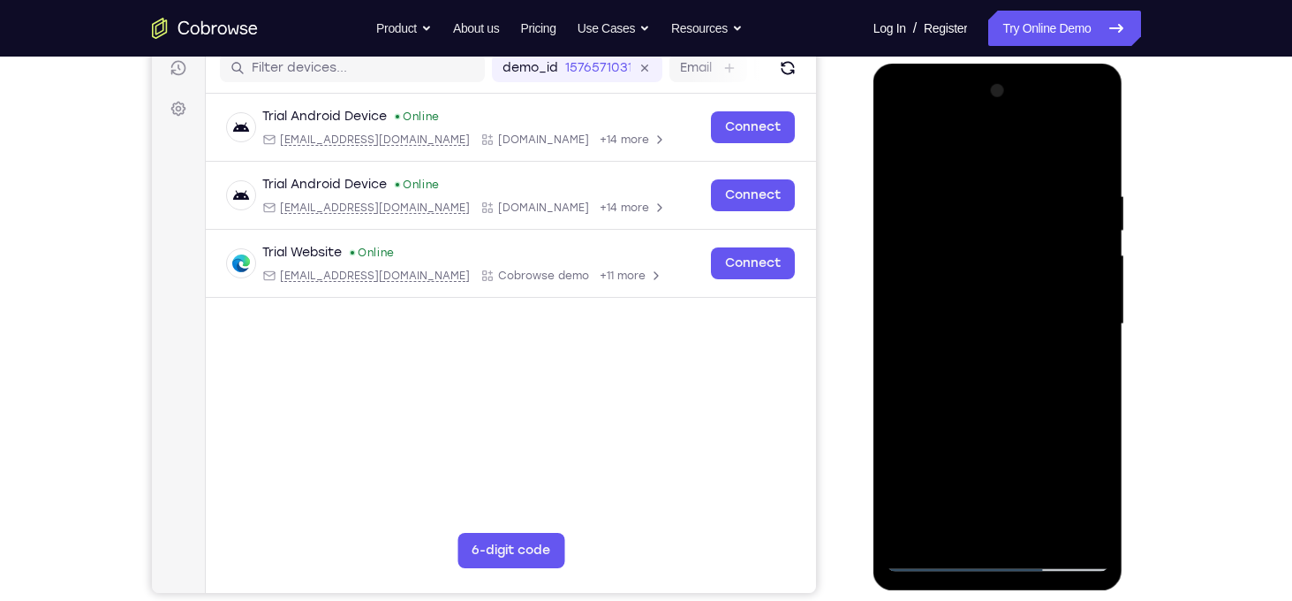
click at [906, 360] on div at bounding box center [998, 324] width 223 height 495
click at [1090, 329] on div at bounding box center [998, 324] width 223 height 495
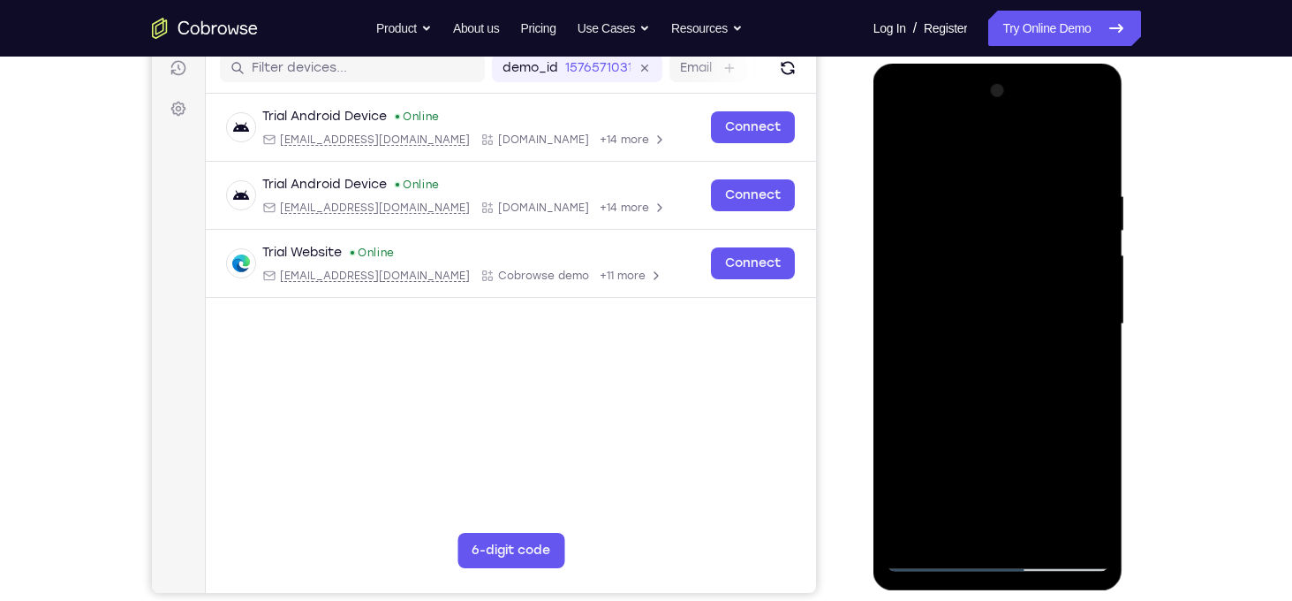
click at [1088, 336] on div at bounding box center [998, 324] width 223 height 495
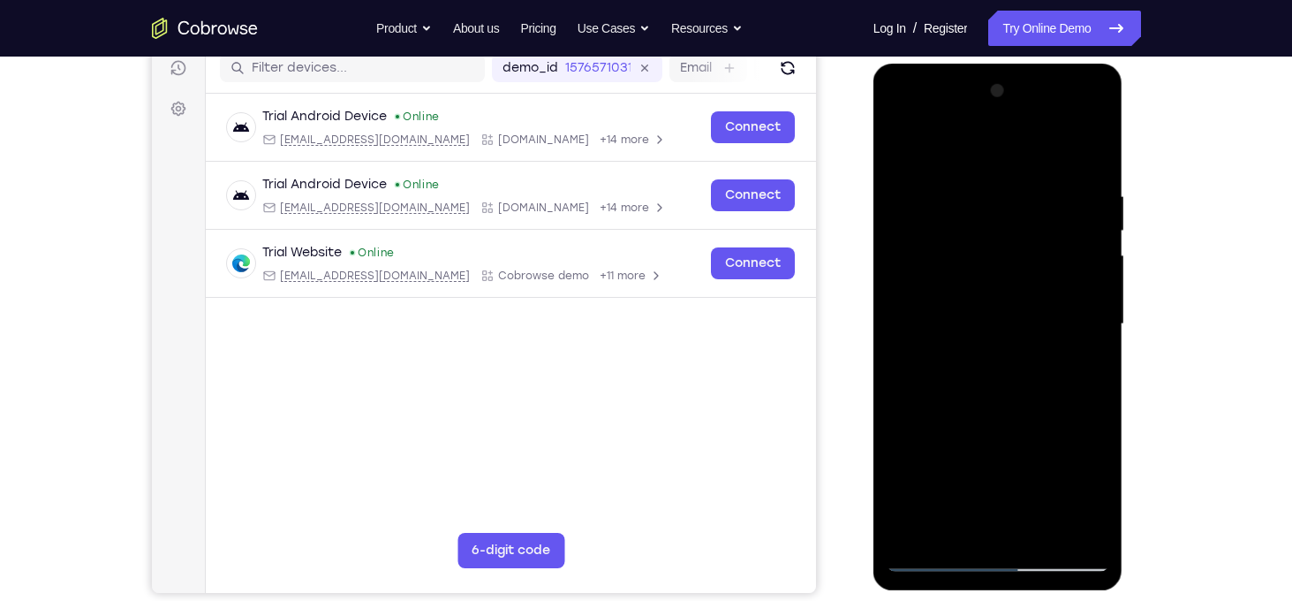
click at [1088, 336] on div at bounding box center [998, 324] width 223 height 495
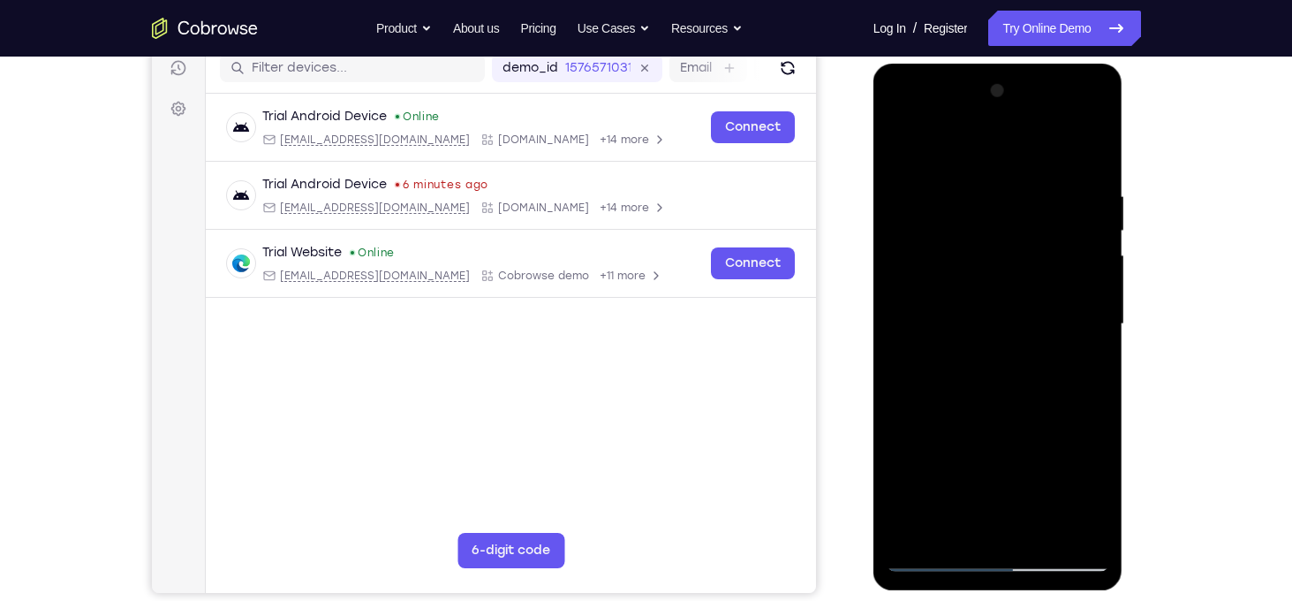
click at [1088, 336] on div at bounding box center [998, 324] width 223 height 495
drag, startPoint x: 1039, startPoint y: 423, endPoint x: 1057, endPoint y: 285, distance: 138.9
click at [1057, 285] on div at bounding box center [998, 324] width 223 height 495
click at [946, 293] on div at bounding box center [998, 324] width 223 height 495
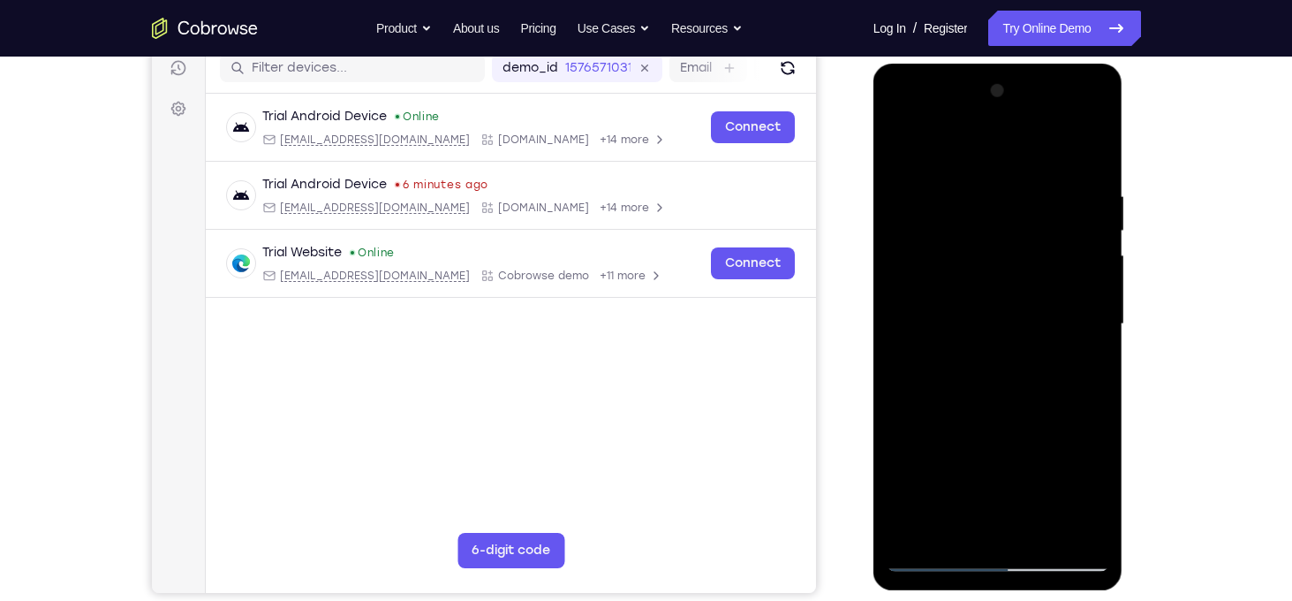
click at [946, 293] on div at bounding box center [998, 324] width 223 height 495
click at [903, 254] on div at bounding box center [998, 324] width 223 height 495
drag, startPoint x: 1031, startPoint y: 291, endPoint x: 1039, endPoint y: 417, distance: 126.6
click at [1039, 417] on div at bounding box center [998, 324] width 223 height 495
drag, startPoint x: 1099, startPoint y: 375, endPoint x: 1096, endPoint y: 337, distance: 38.1
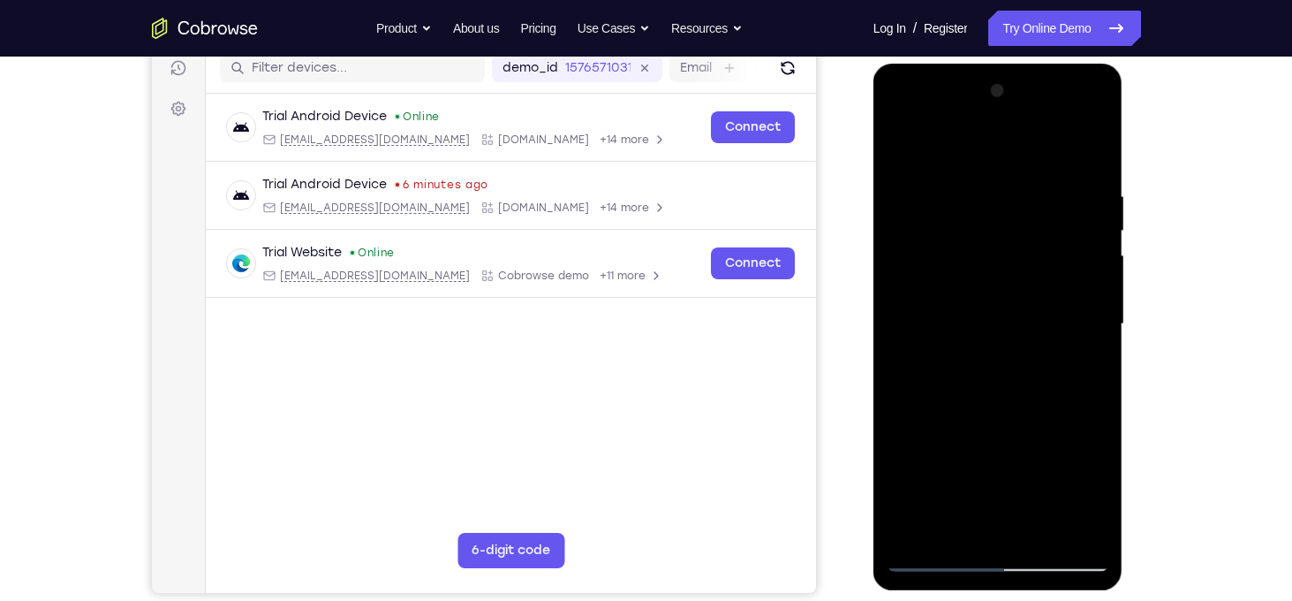
click at [1096, 337] on div at bounding box center [998, 324] width 223 height 495
click at [1102, 344] on div at bounding box center [998, 324] width 223 height 495
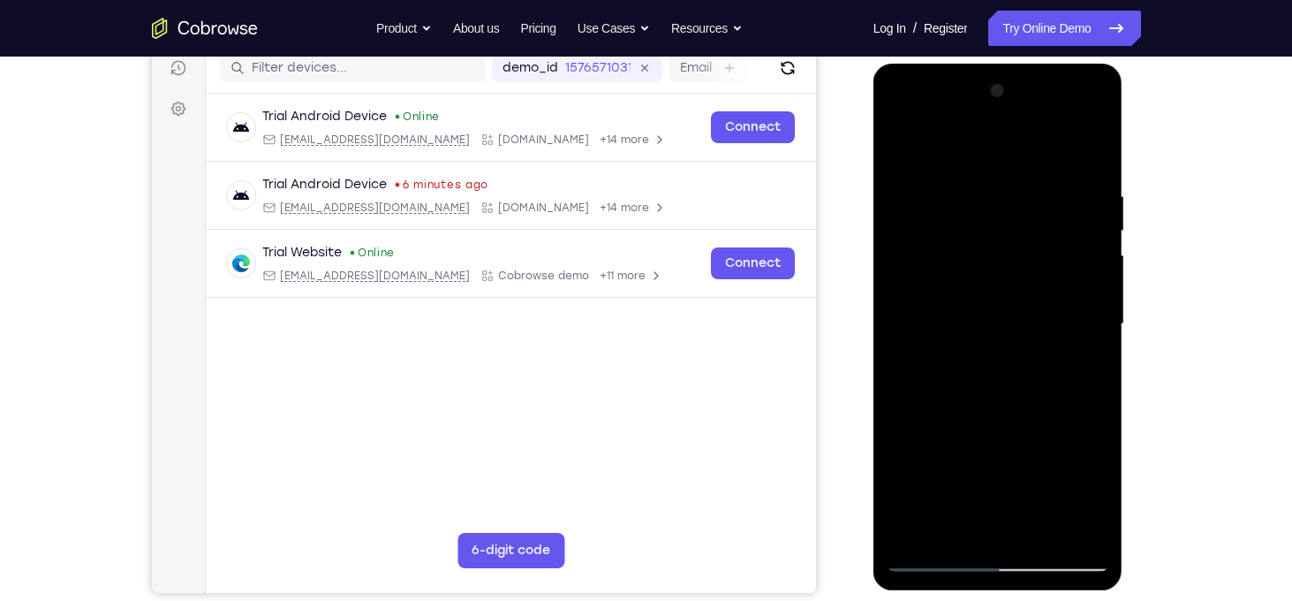
click at [1102, 344] on div at bounding box center [998, 324] width 223 height 495
click at [903, 345] on div at bounding box center [998, 324] width 223 height 495
click at [1090, 340] on div at bounding box center [998, 324] width 223 height 495
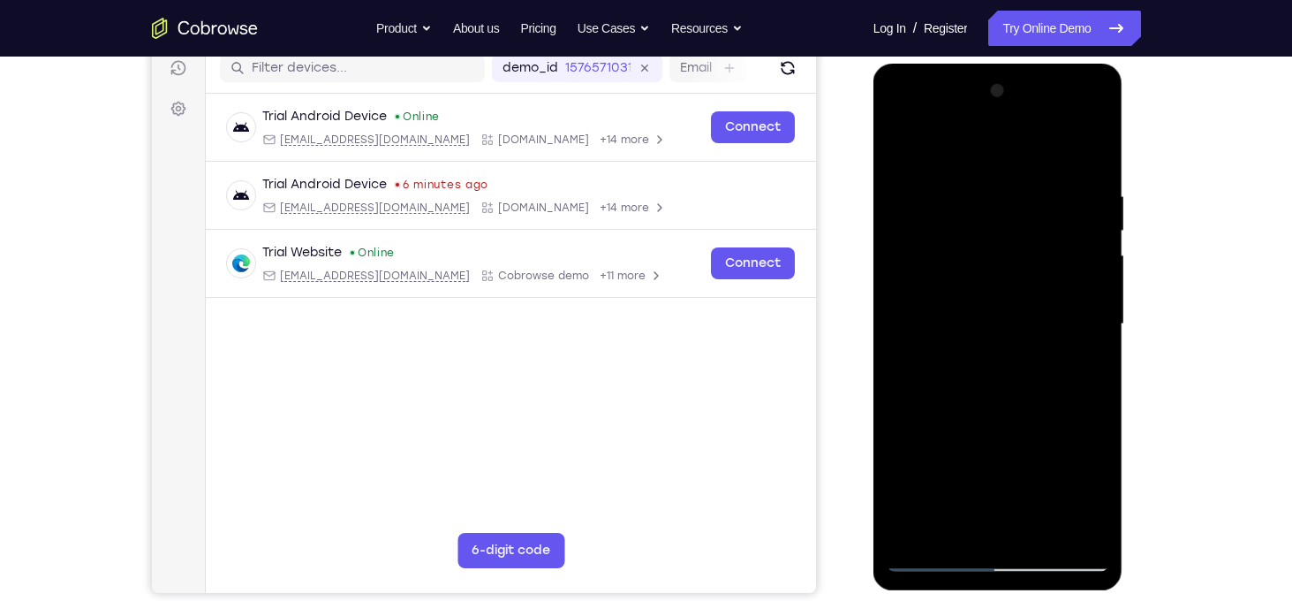
click at [1090, 340] on div at bounding box center [998, 324] width 223 height 495
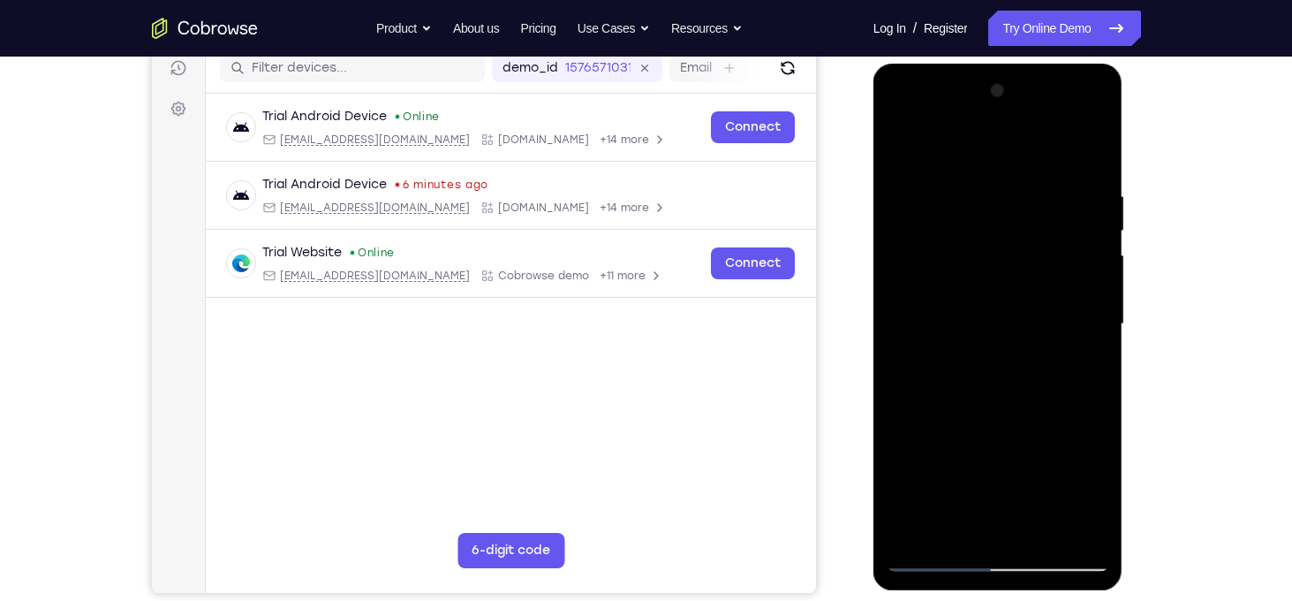
click at [1090, 340] on div at bounding box center [998, 324] width 223 height 495
click at [895, 344] on div at bounding box center [998, 324] width 223 height 495
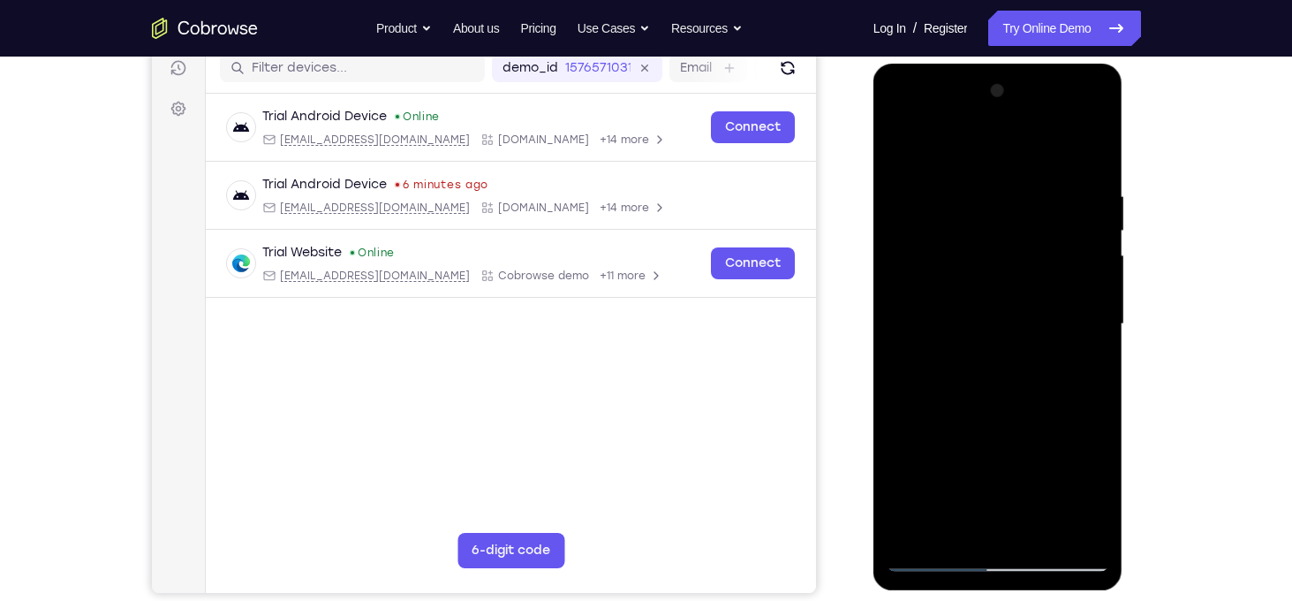
click at [895, 344] on div at bounding box center [998, 324] width 223 height 495
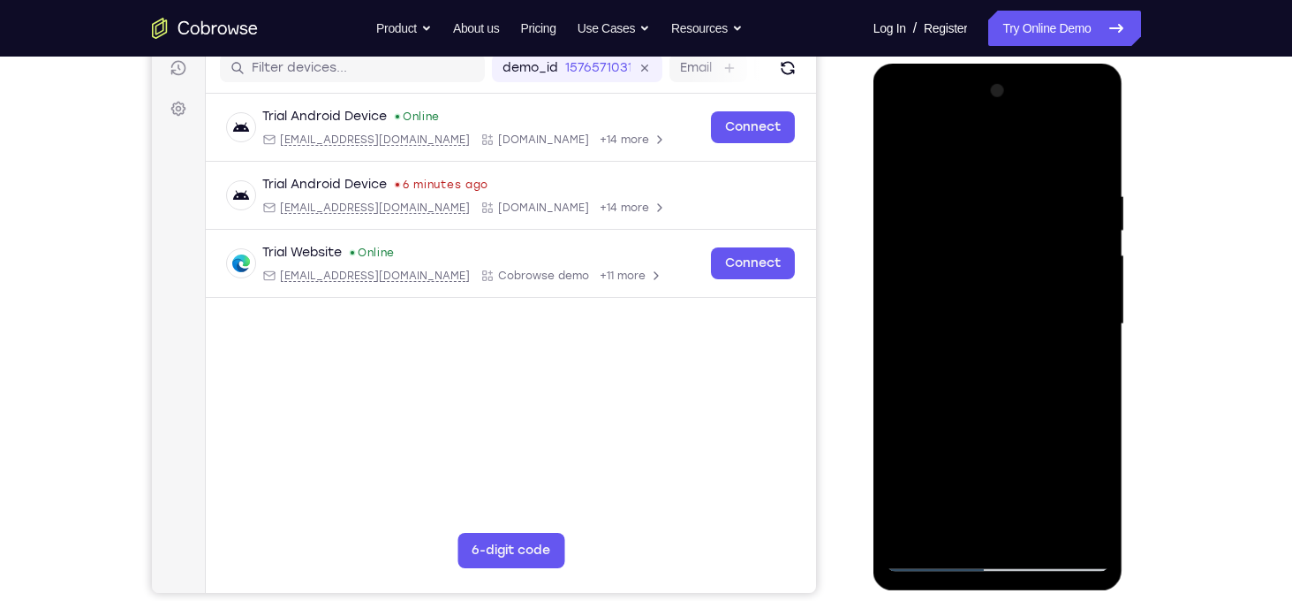
click at [895, 344] on div at bounding box center [998, 324] width 223 height 495
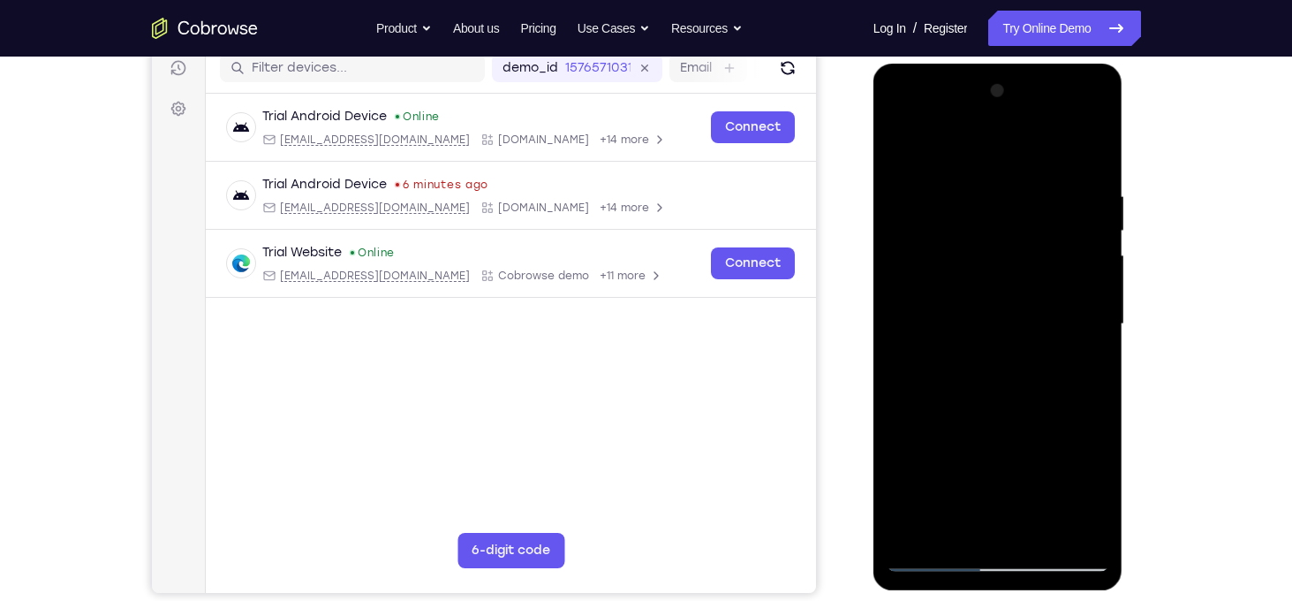
click at [895, 344] on div at bounding box center [998, 324] width 223 height 495
click at [1050, 523] on div at bounding box center [998, 324] width 223 height 495
click at [1025, 420] on div at bounding box center [998, 324] width 223 height 495
click at [974, 322] on div at bounding box center [998, 324] width 223 height 495
click at [1097, 495] on div at bounding box center [998, 324] width 223 height 495
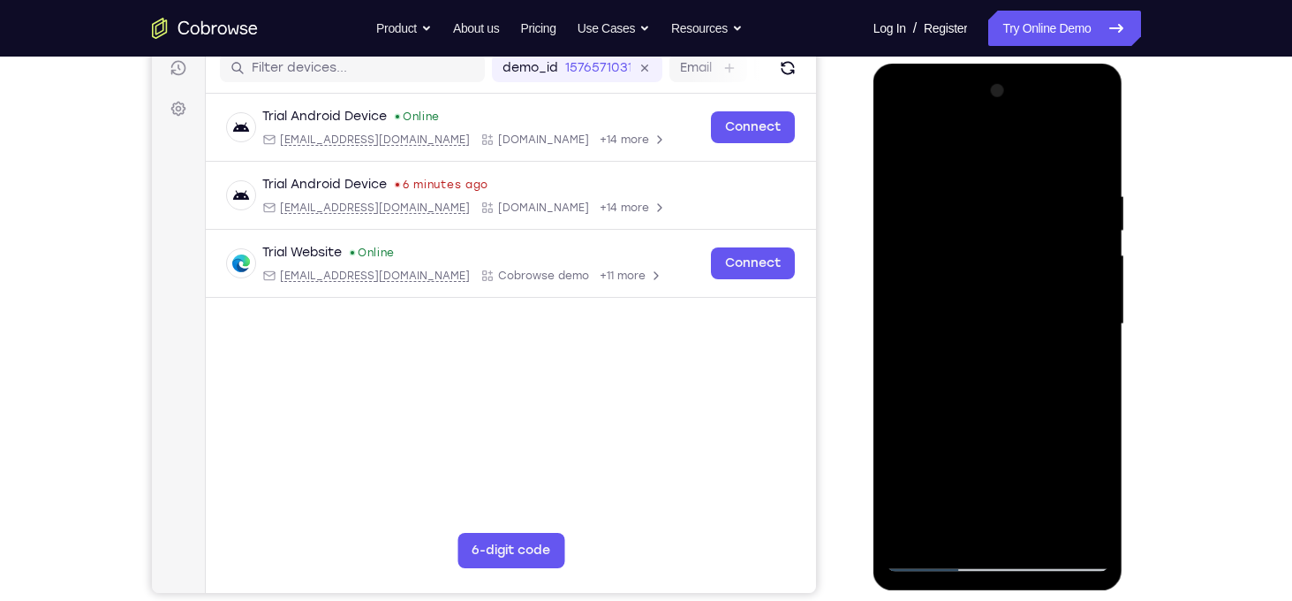
click at [905, 157] on div at bounding box center [998, 324] width 223 height 495
click at [994, 313] on div at bounding box center [998, 324] width 223 height 495
click at [986, 473] on div at bounding box center [998, 324] width 223 height 495
click at [1013, 473] on div at bounding box center [998, 324] width 223 height 495
click at [983, 248] on div at bounding box center [998, 324] width 223 height 495
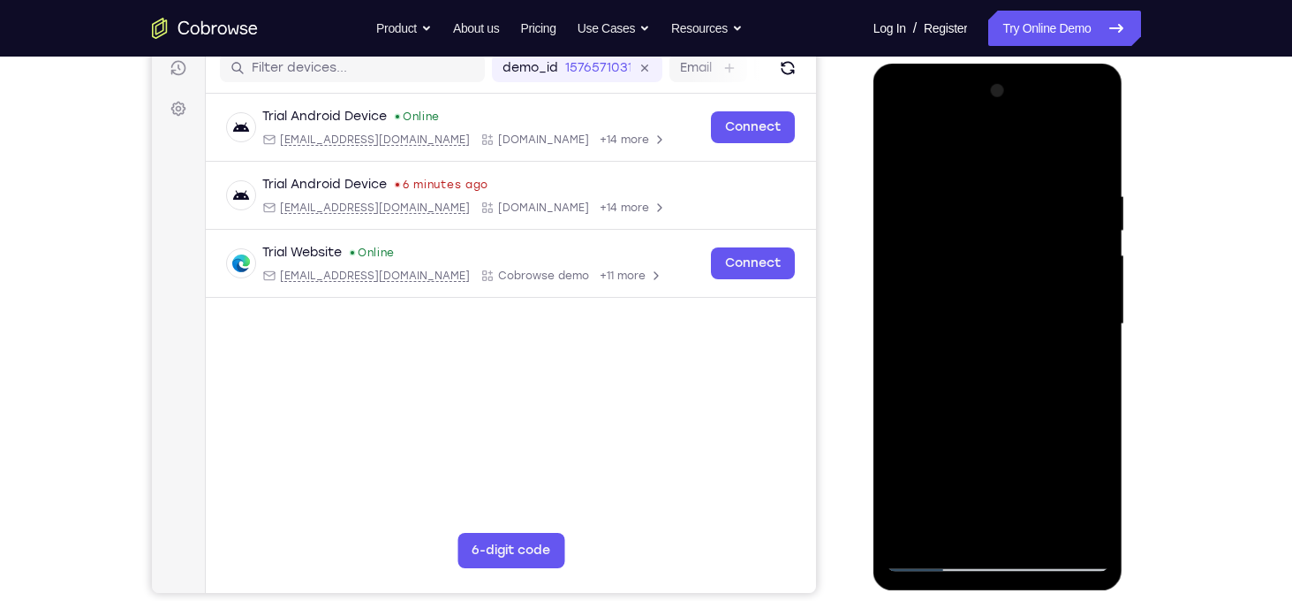
click at [1018, 408] on div at bounding box center [998, 324] width 223 height 495
click at [1094, 492] on div at bounding box center [998, 324] width 223 height 495
click at [906, 154] on div at bounding box center [998, 324] width 223 height 495
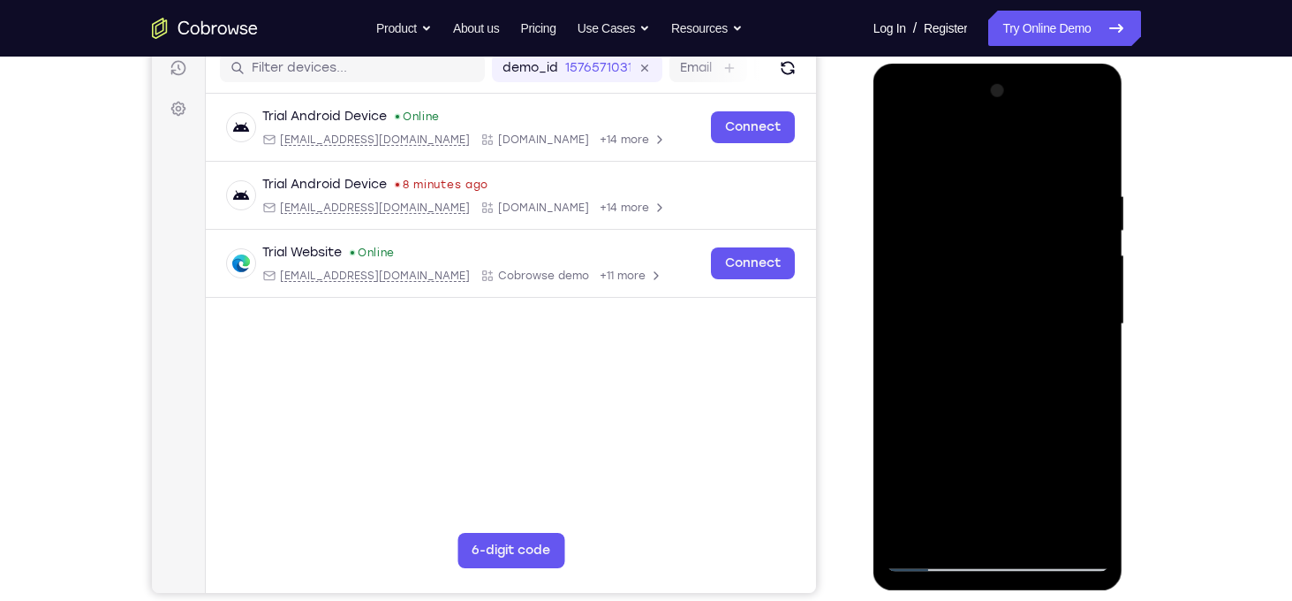
drag, startPoint x: 997, startPoint y: 207, endPoint x: 991, endPoint y: 553, distance: 346.2
click at [991, 553] on div at bounding box center [998, 324] width 223 height 495
drag, startPoint x: 971, startPoint y: 244, endPoint x: 948, endPoint y: 529, distance: 286.2
click at [948, 529] on div at bounding box center [998, 324] width 223 height 495
click at [979, 177] on div at bounding box center [998, 324] width 223 height 495
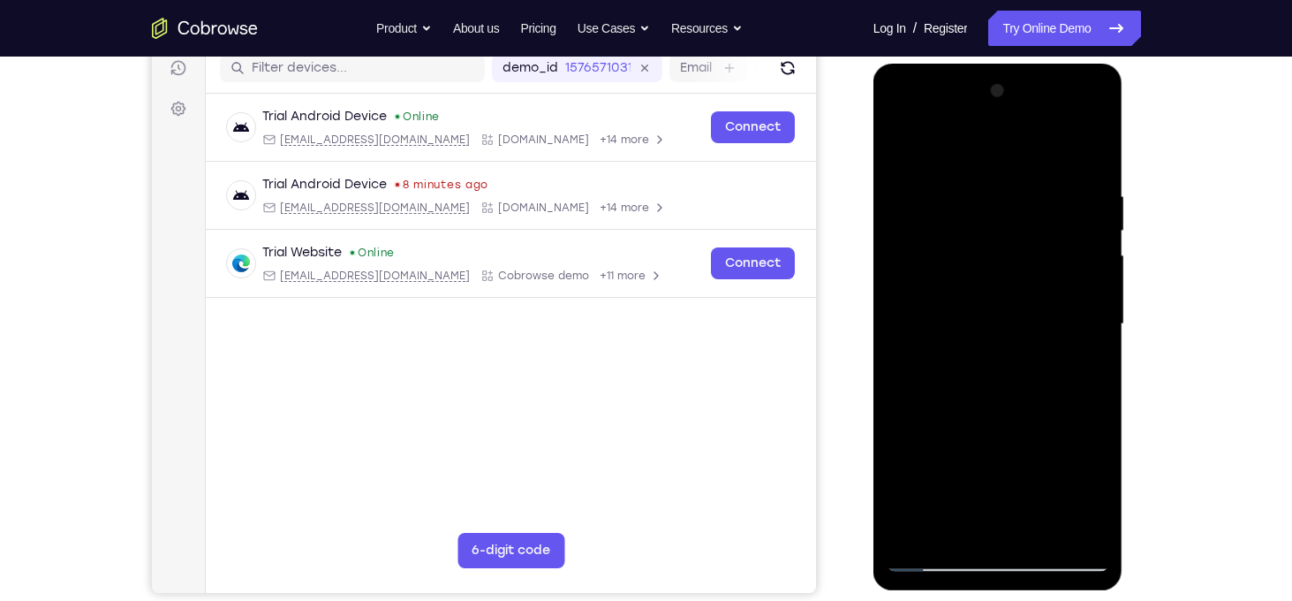
click at [1090, 253] on div at bounding box center [998, 324] width 223 height 495
drag, startPoint x: 1039, startPoint y: 389, endPoint x: 1034, endPoint y: 258, distance: 130.8
click at [1034, 258] on div at bounding box center [998, 324] width 223 height 495
drag, startPoint x: 1050, startPoint y: 465, endPoint x: 1039, endPoint y: 219, distance: 245.8
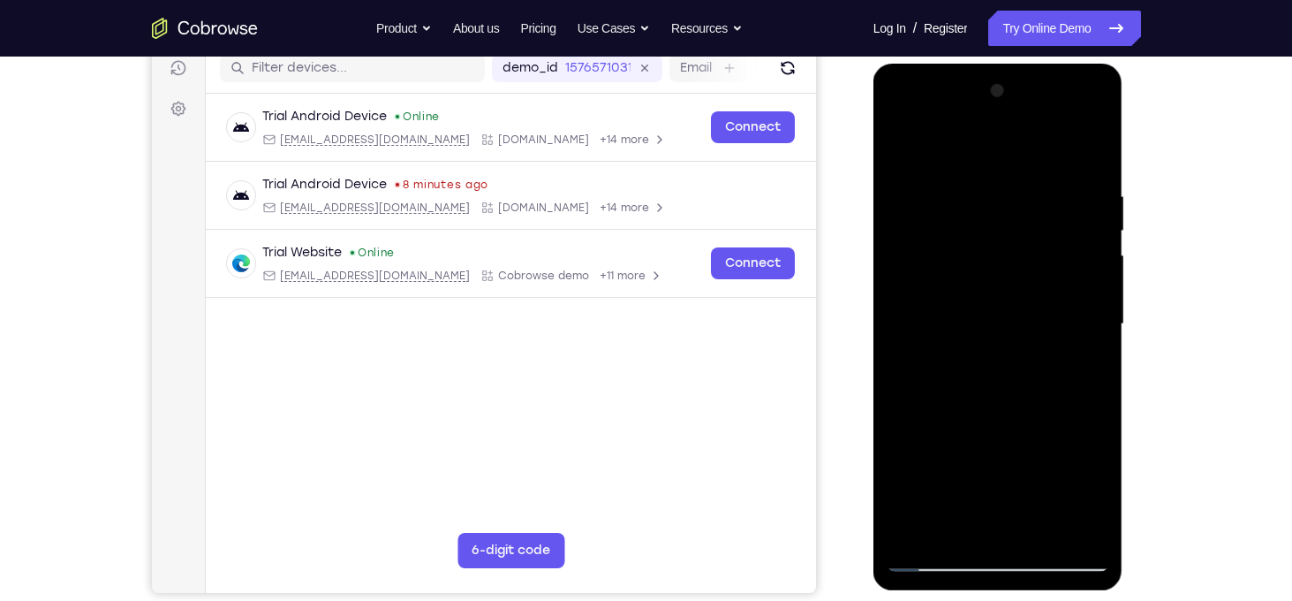
click at [1039, 219] on div at bounding box center [998, 324] width 223 height 495
drag, startPoint x: 1035, startPoint y: 516, endPoint x: 1017, endPoint y: 278, distance: 238.2
click at [1017, 278] on div at bounding box center [998, 324] width 223 height 495
drag, startPoint x: 1042, startPoint y: 487, endPoint x: 1025, endPoint y: 246, distance: 241.7
click at [1025, 246] on div at bounding box center [998, 324] width 223 height 495
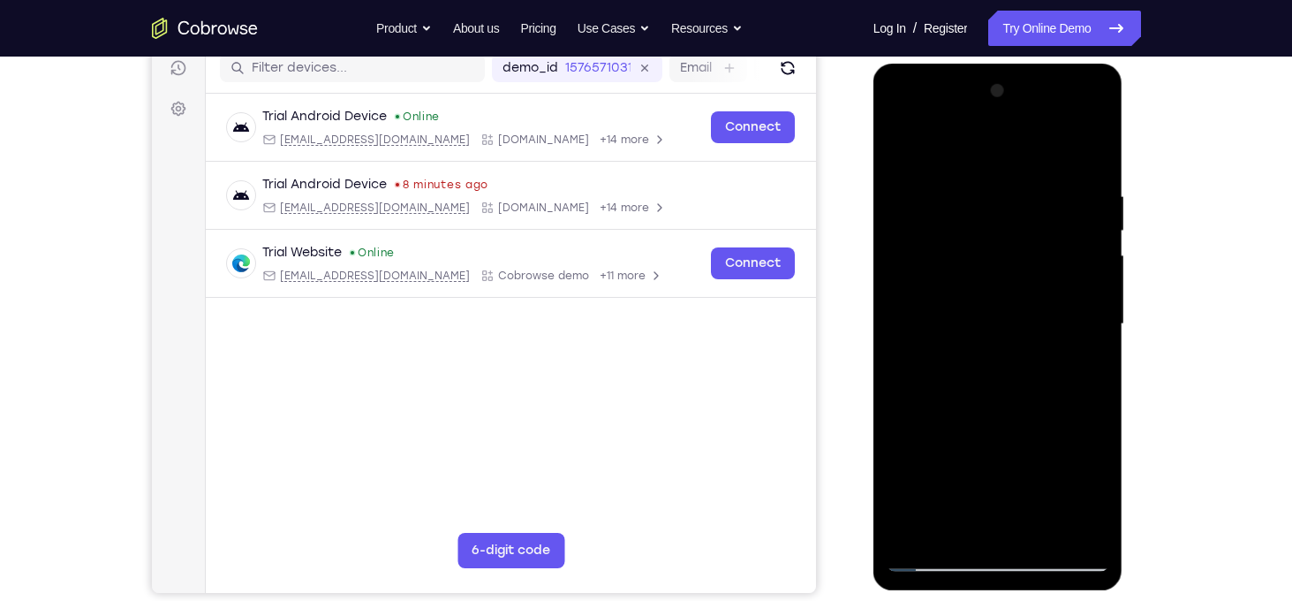
click at [1043, 375] on div at bounding box center [998, 324] width 223 height 495
drag, startPoint x: 1043, startPoint y: 375, endPoint x: 1017, endPoint y: 263, distance: 115.0
click at [1017, 263] on div at bounding box center [998, 324] width 223 height 495
click at [902, 360] on div at bounding box center [998, 324] width 223 height 495
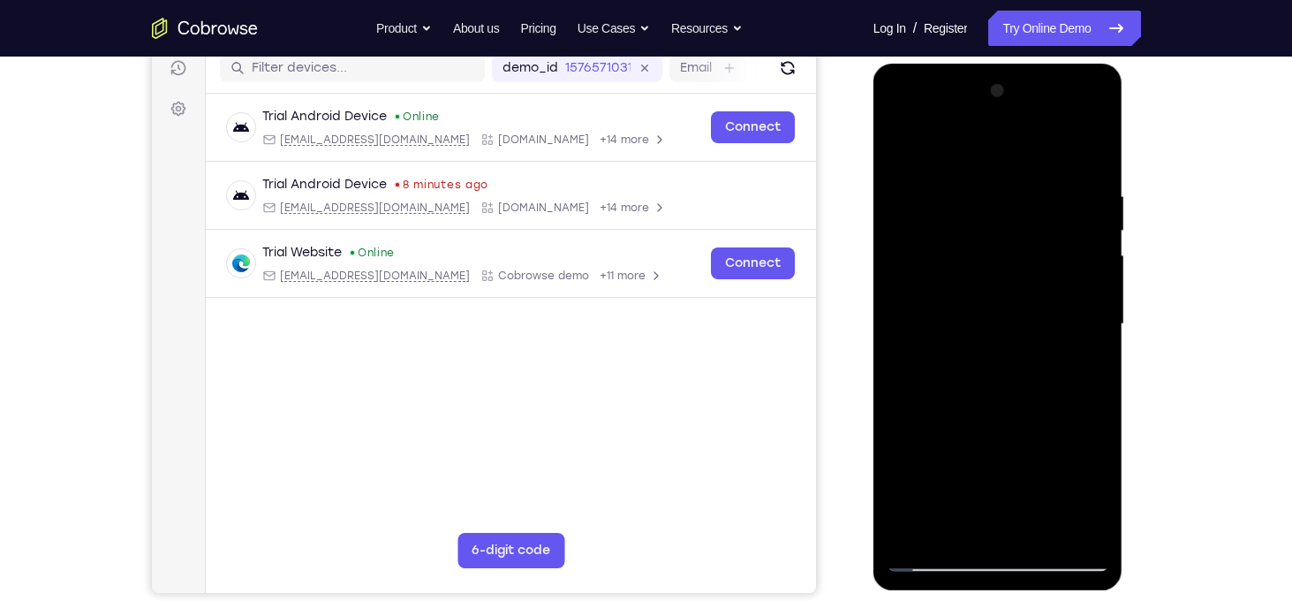
drag, startPoint x: 1028, startPoint y: 404, endPoint x: 1024, endPoint y: 213, distance: 191.7
click at [1024, 213] on div at bounding box center [998, 324] width 223 height 495
drag, startPoint x: 1048, startPoint y: 420, endPoint x: 1015, endPoint y: 272, distance: 152.1
click at [1015, 272] on div at bounding box center [998, 324] width 223 height 495
click at [1037, 322] on div at bounding box center [998, 324] width 223 height 495
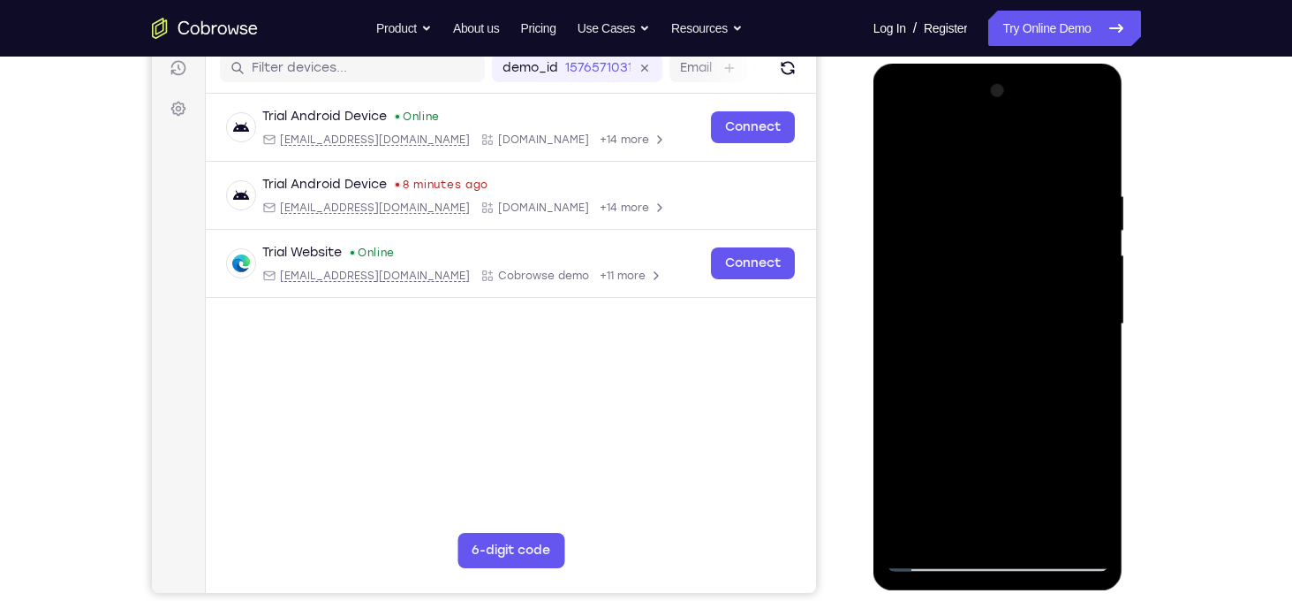
click at [1037, 322] on div at bounding box center [998, 324] width 223 height 495
drag, startPoint x: 1085, startPoint y: 389, endPoint x: 1062, endPoint y: 230, distance: 159.9
click at [1062, 230] on div at bounding box center [998, 324] width 223 height 495
drag, startPoint x: 1057, startPoint y: 457, endPoint x: 1057, endPoint y: 240, distance: 216.4
click at [1057, 240] on div at bounding box center [998, 324] width 223 height 495
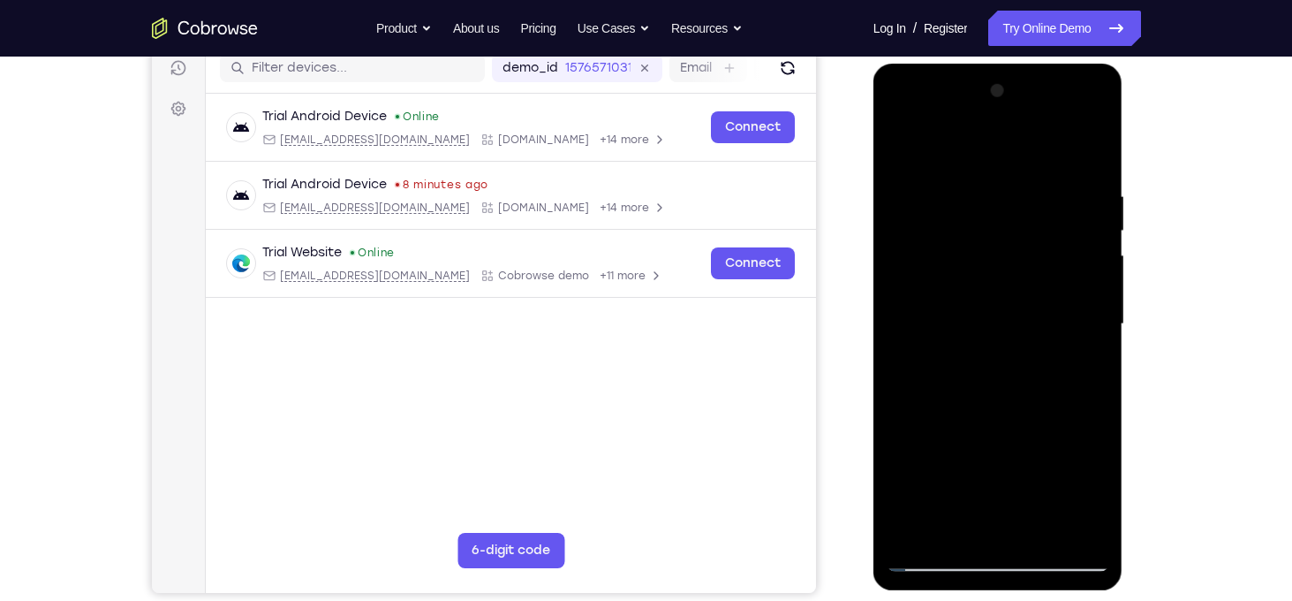
click at [907, 472] on div at bounding box center [998, 324] width 223 height 495
drag, startPoint x: 1015, startPoint y: 480, endPoint x: 1021, endPoint y: 193, distance: 287.1
click at [1021, 193] on div at bounding box center [998, 324] width 223 height 495
drag, startPoint x: 1048, startPoint y: 412, endPoint x: 1016, endPoint y: 201, distance: 212.7
click at [1016, 201] on div at bounding box center [998, 324] width 223 height 495
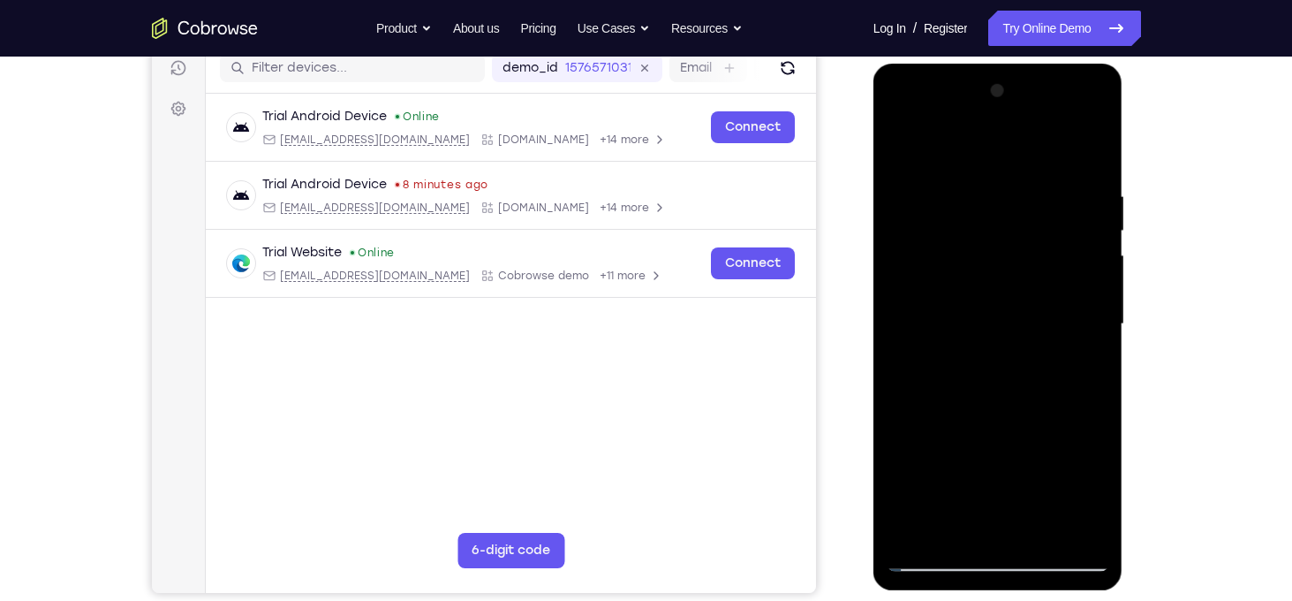
drag, startPoint x: 1061, startPoint y: 283, endPoint x: 1099, endPoint y: 417, distance: 138.9
click at [1099, 417] on div at bounding box center [998, 324] width 223 height 495
click at [1096, 331] on div at bounding box center [998, 324] width 223 height 495
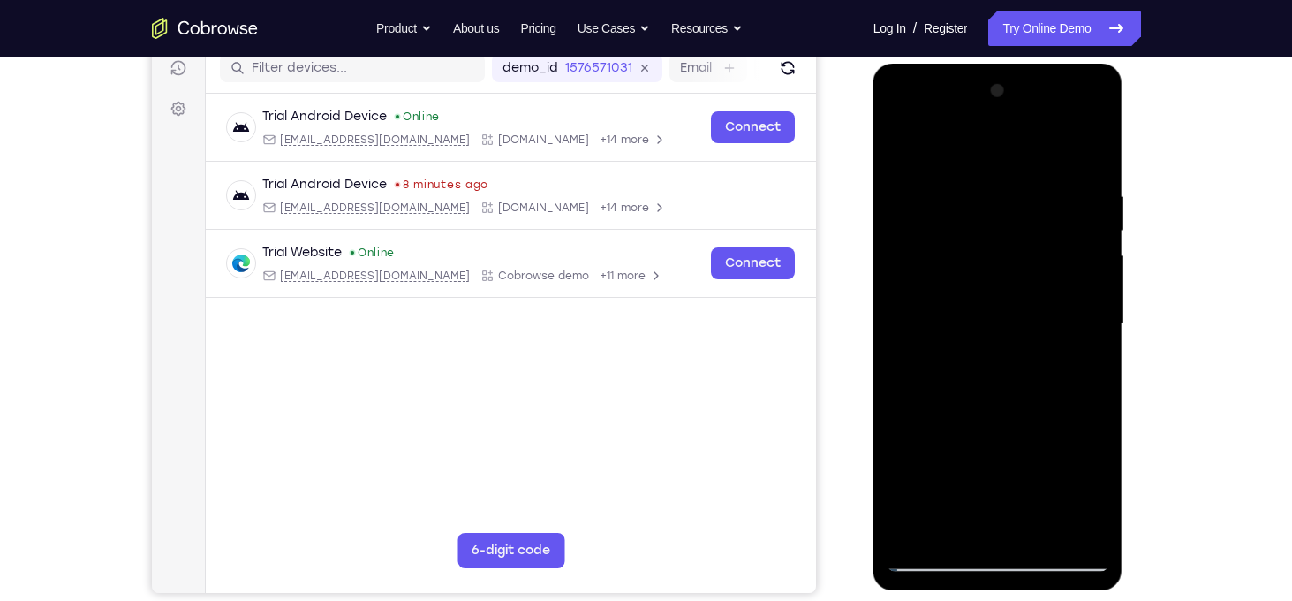
click at [1096, 331] on div at bounding box center [998, 324] width 223 height 495
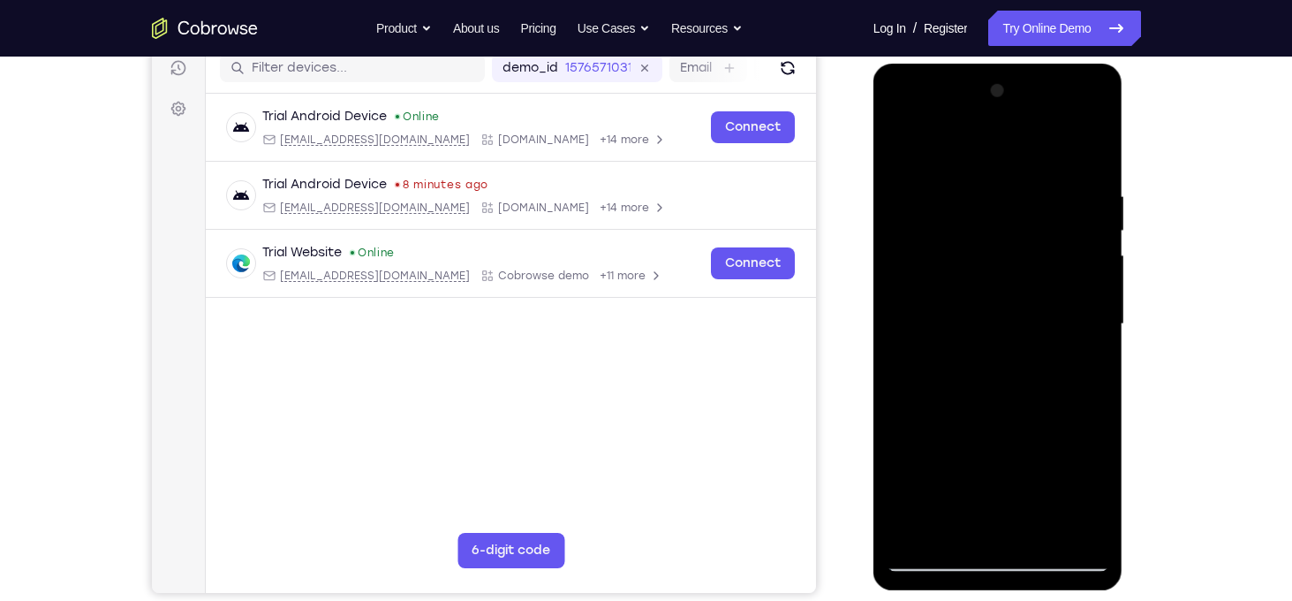
drag, startPoint x: 1096, startPoint y: 331, endPoint x: 1077, endPoint y: 121, distance: 211.0
click at [1077, 121] on div at bounding box center [998, 324] width 223 height 495
drag, startPoint x: 1035, startPoint y: 514, endPoint x: 1008, endPoint y: 247, distance: 268.1
click at [1008, 247] on div at bounding box center [998, 324] width 223 height 495
click at [1048, 537] on div at bounding box center [998, 324] width 223 height 495
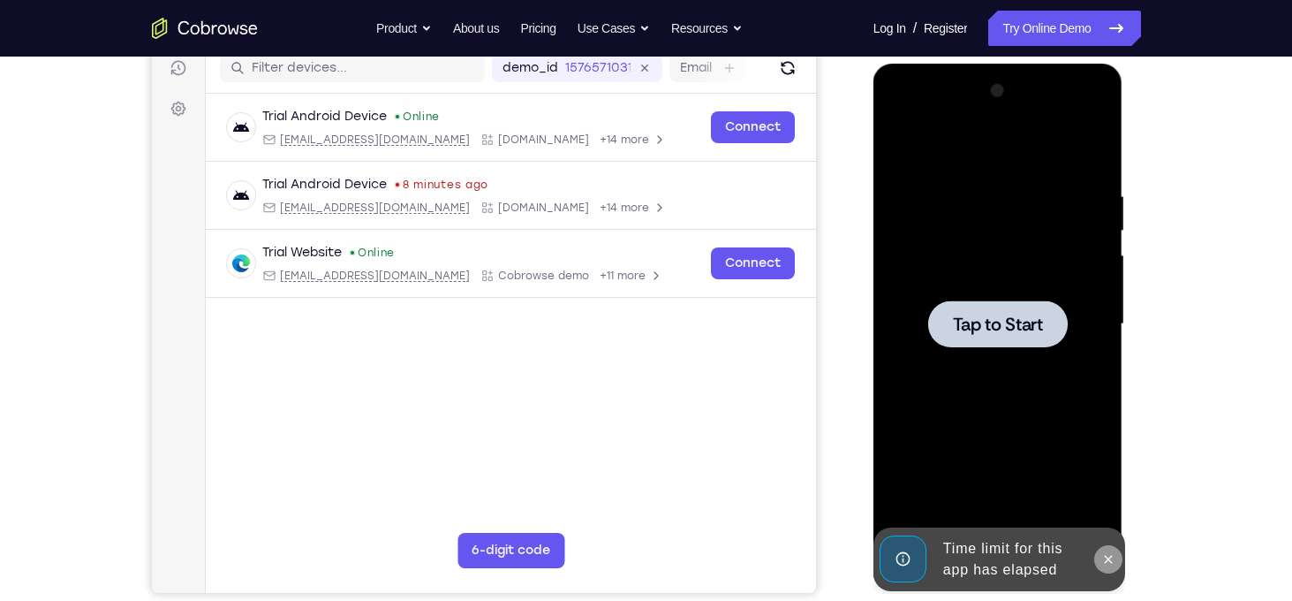
click at [1103, 555] on icon at bounding box center [1108, 559] width 14 height 14
